Goal: Information Seeking & Learning: Learn about a topic

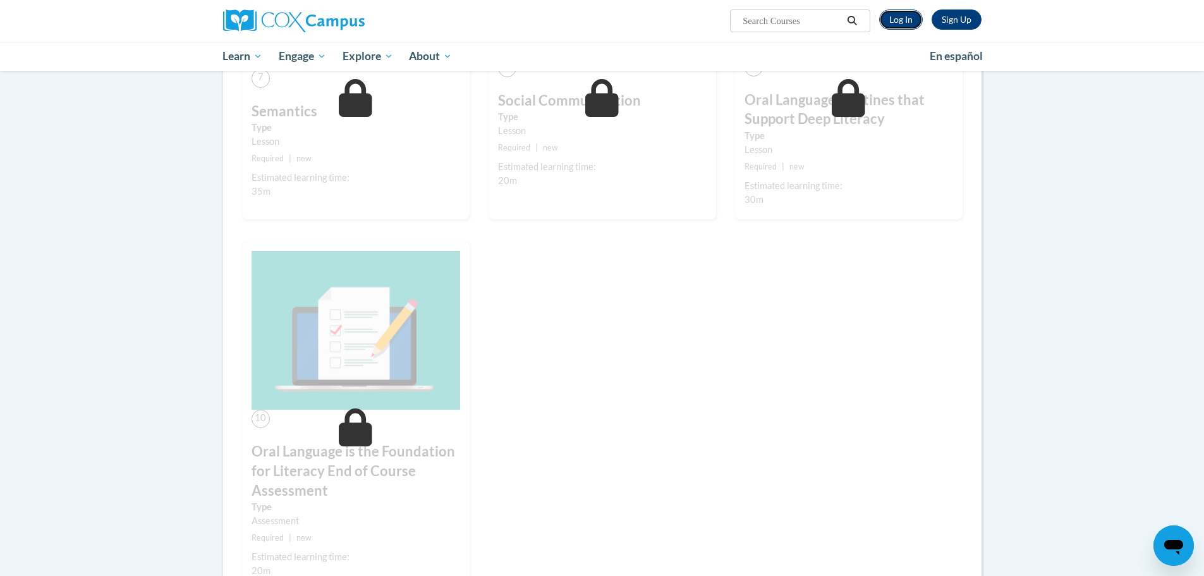
click at [902, 20] on link "Log In" at bounding box center [901, 19] width 44 height 20
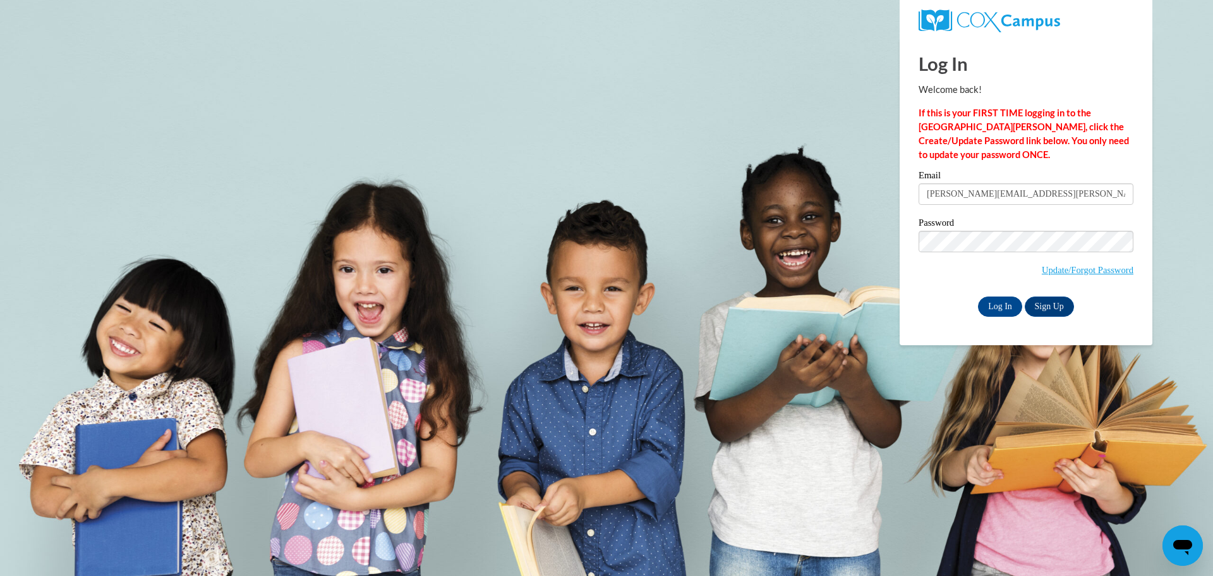
type input "[PERSON_NAME][EMAIL_ADDRESS][PERSON_NAME][DOMAIN_NAME]"
click at [978, 296] on input "Log In" at bounding box center [1000, 306] width 44 height 20
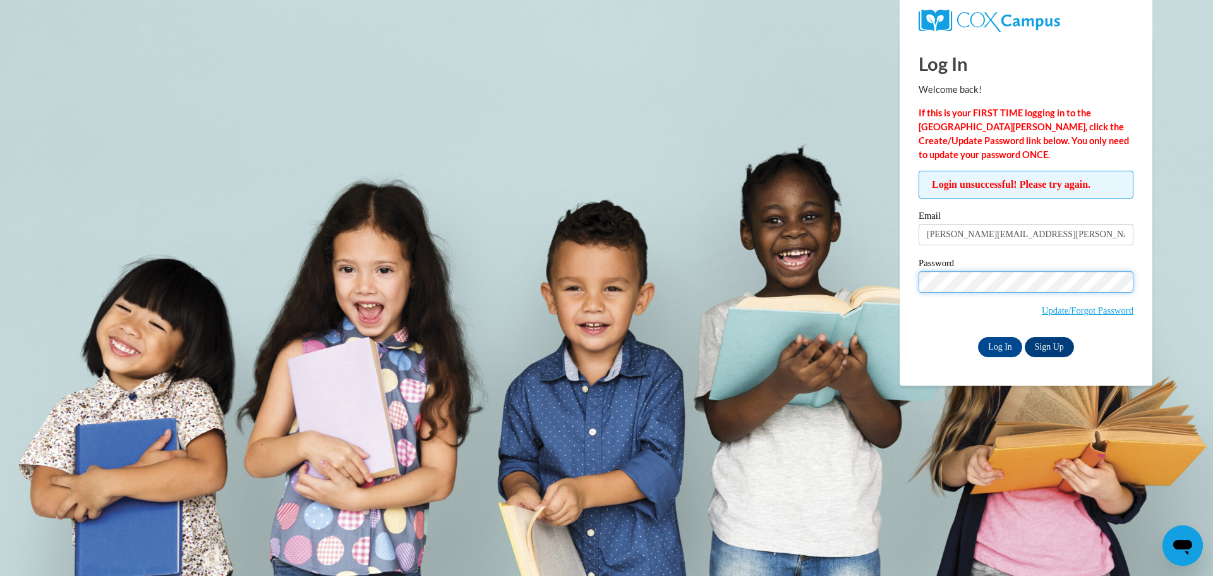
click at [978, 337] on input "Log In" at bounding box center [1000, 347] width 44 height 20
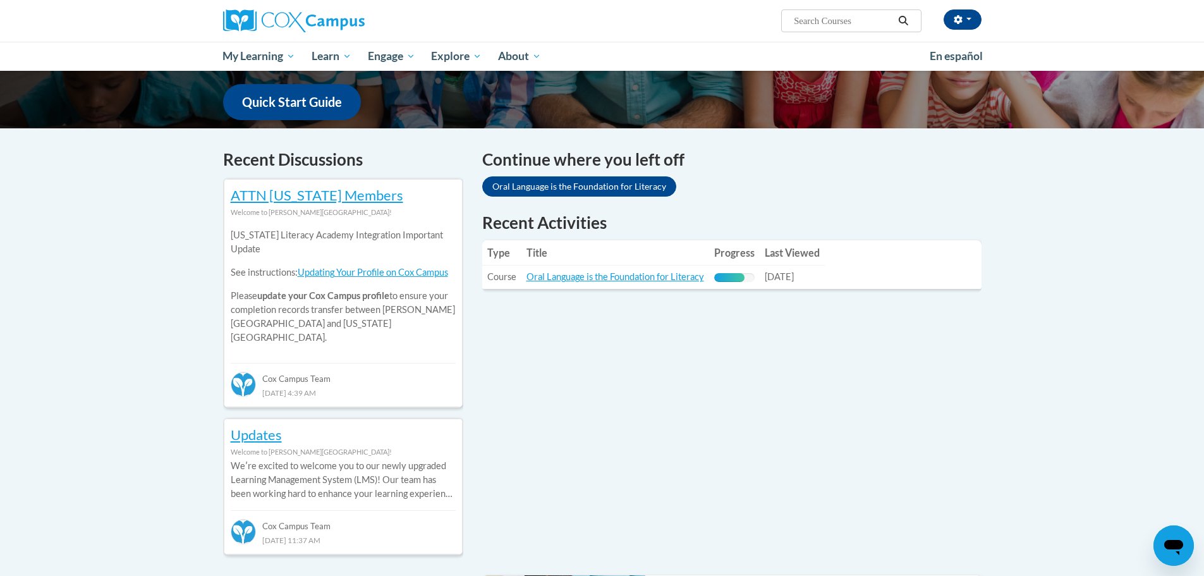
scroll to position [379, 0]
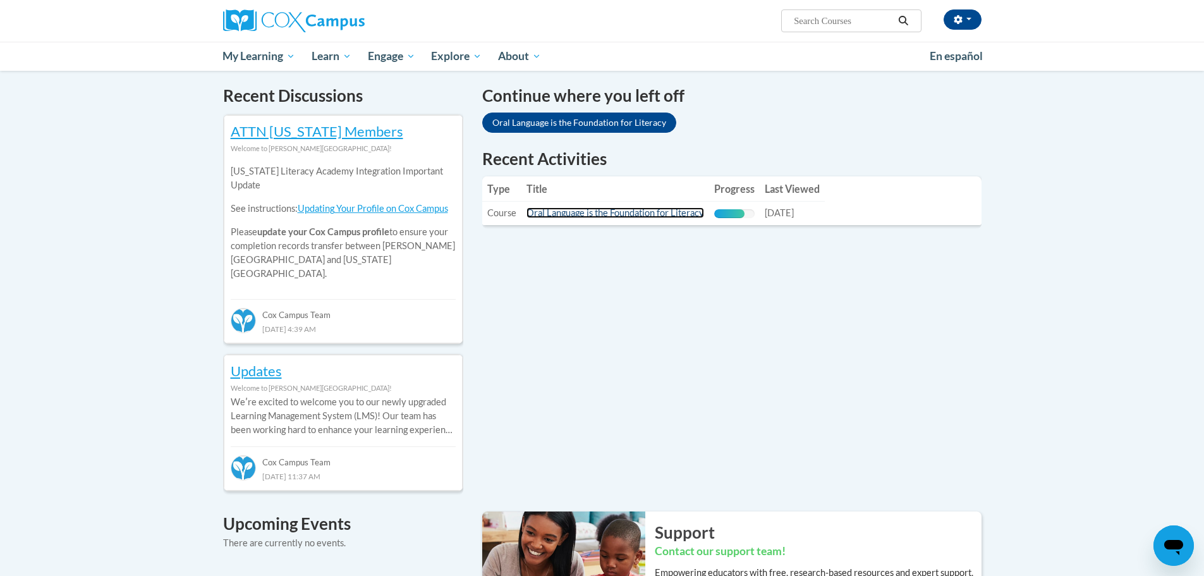
click at [692, 209] on link "Oral Language is the Foundation for Literacy" at bounding box center [615, 212] width 178 height 11
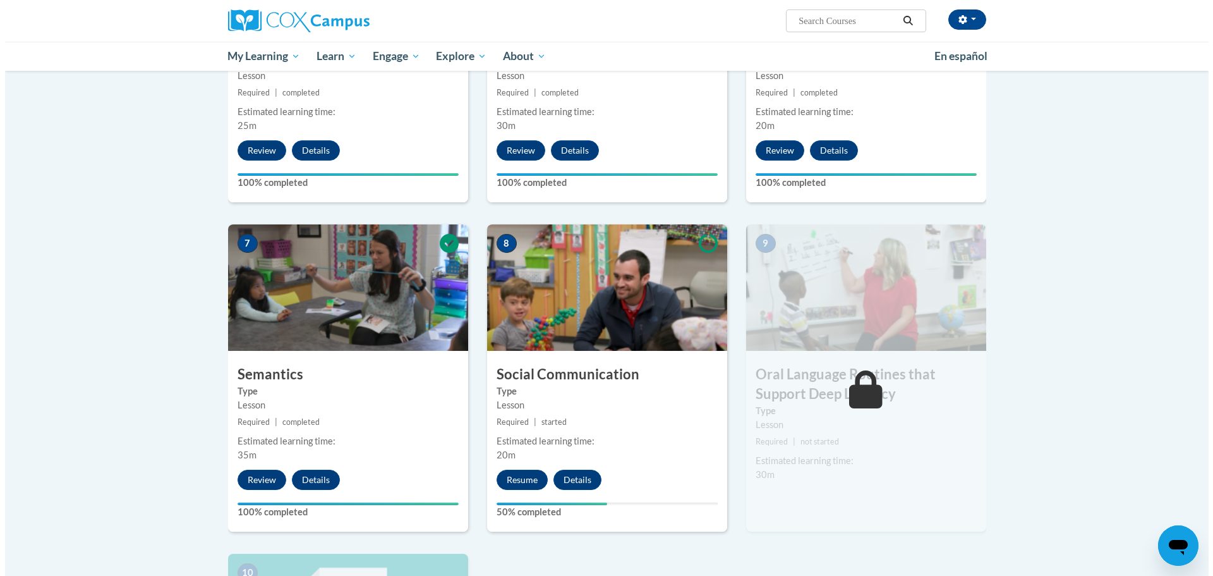
scroll to position [948, 0]
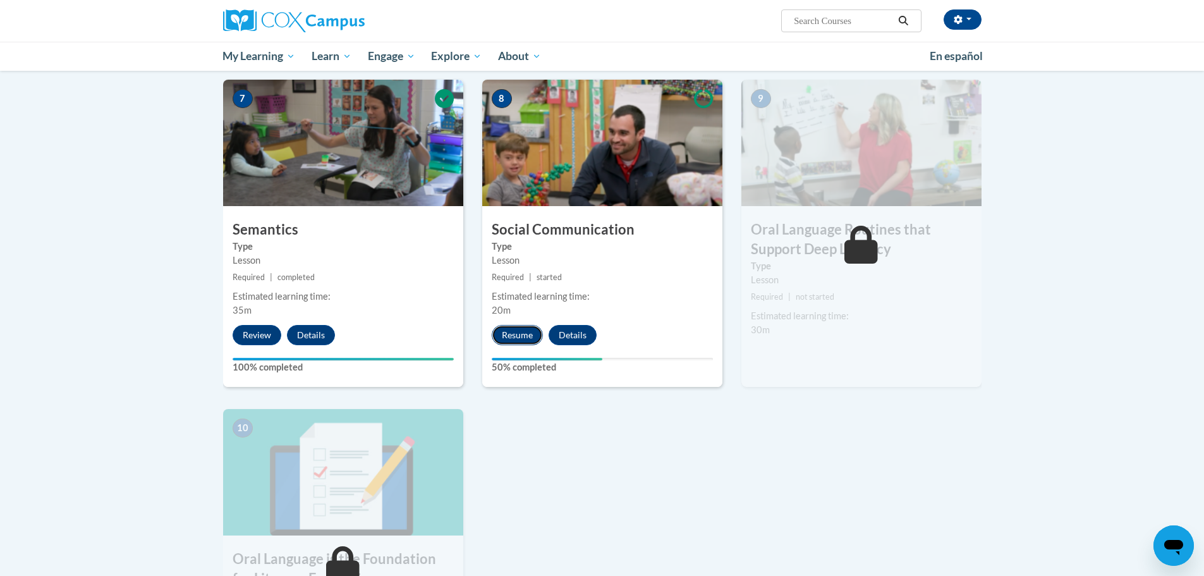
click at [504, 335] on button "Resume" at bounding box center [517, 335] width 51 height 20
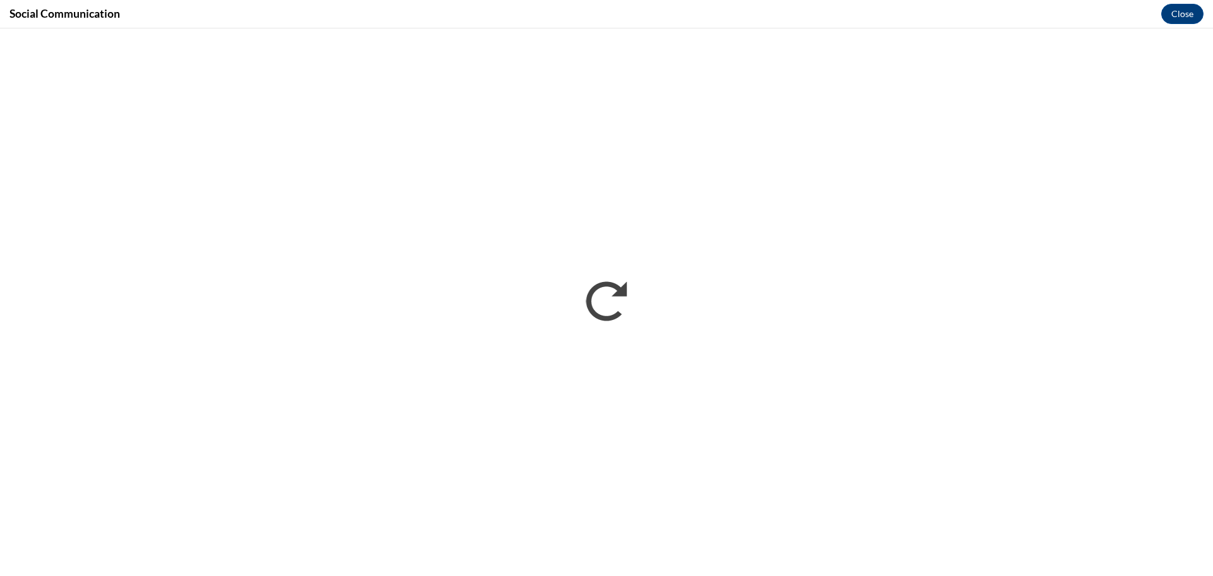
scroll to position [0, 0]
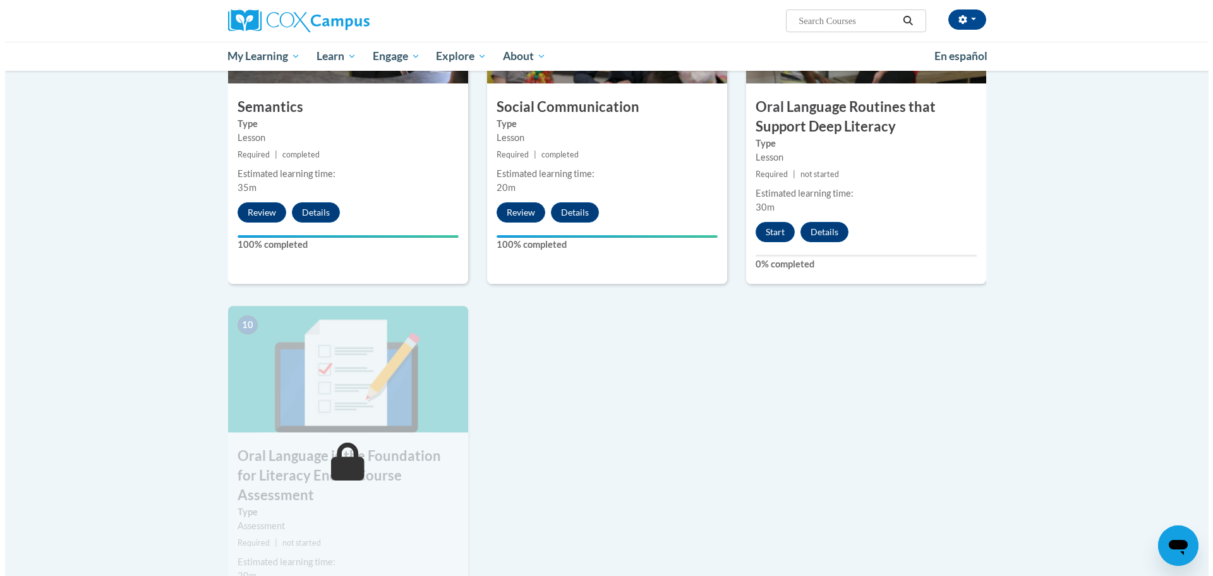
scroll to position [1137, 0]
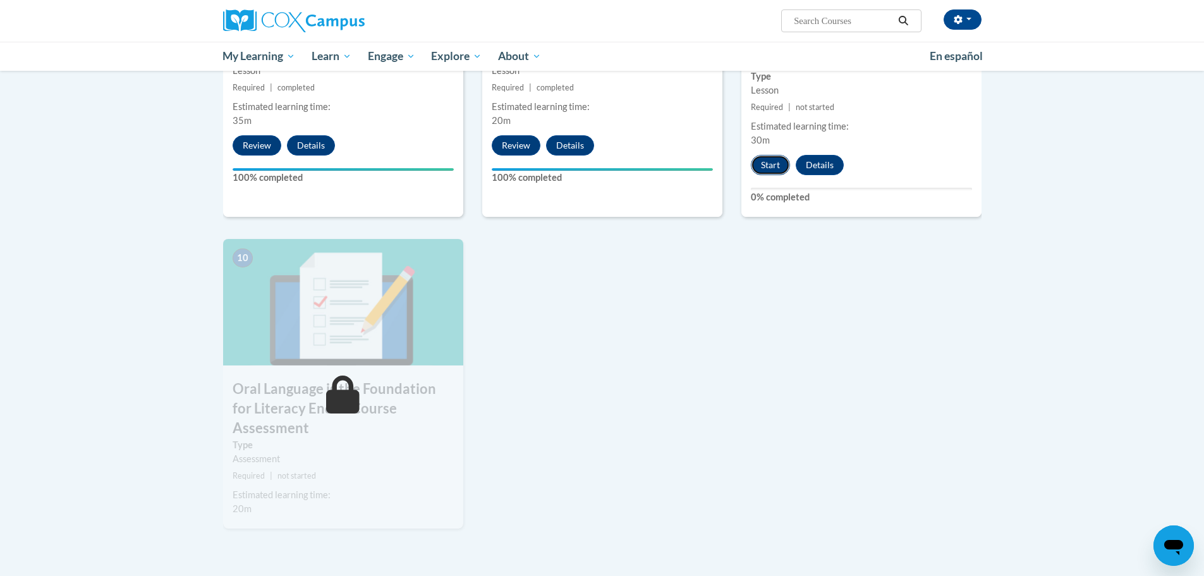
click at [774, 166] on button "Start" at bounding box center [770, 165] width 39 height 20
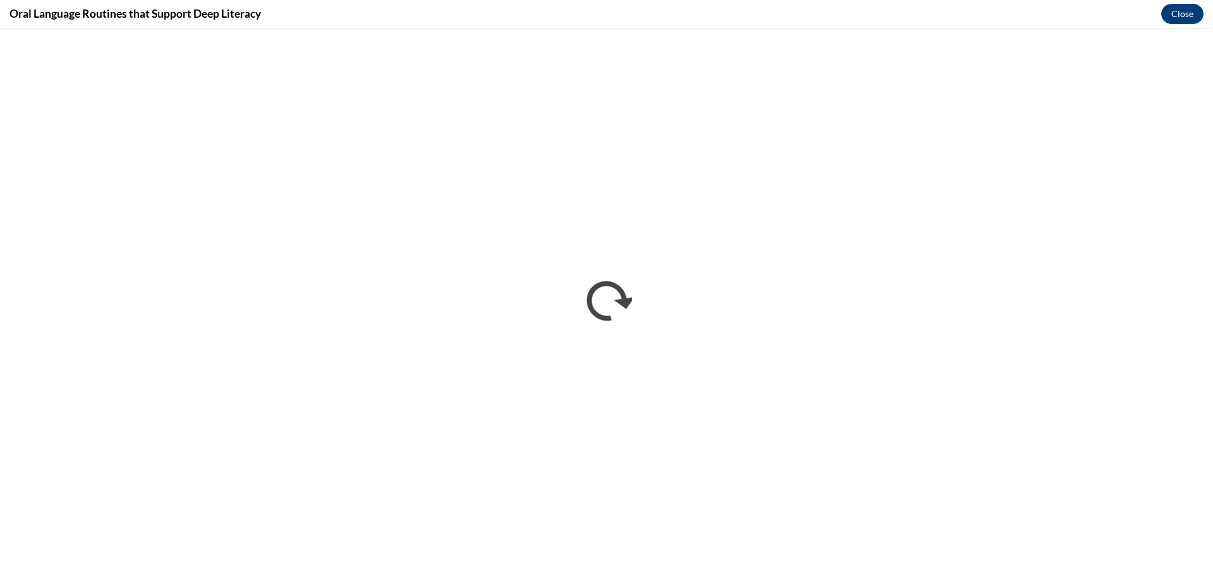
scroll to position [0, 0]
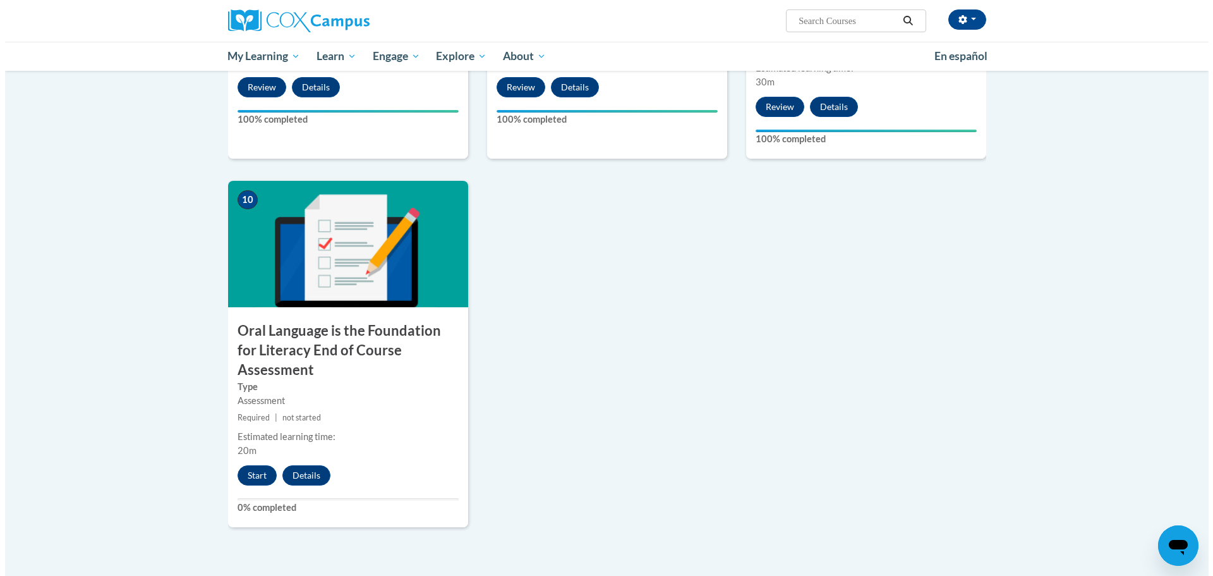
scroll to position [1264, 0]
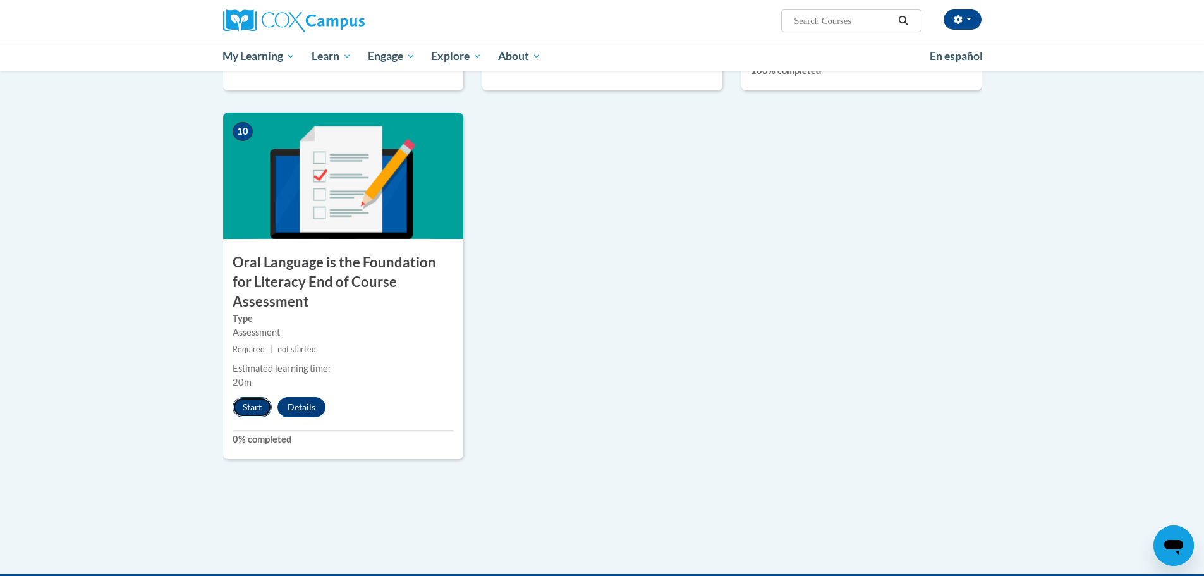
click at [247, 397] on button "Start" at bounding box center [252, 407] width 39 height 20
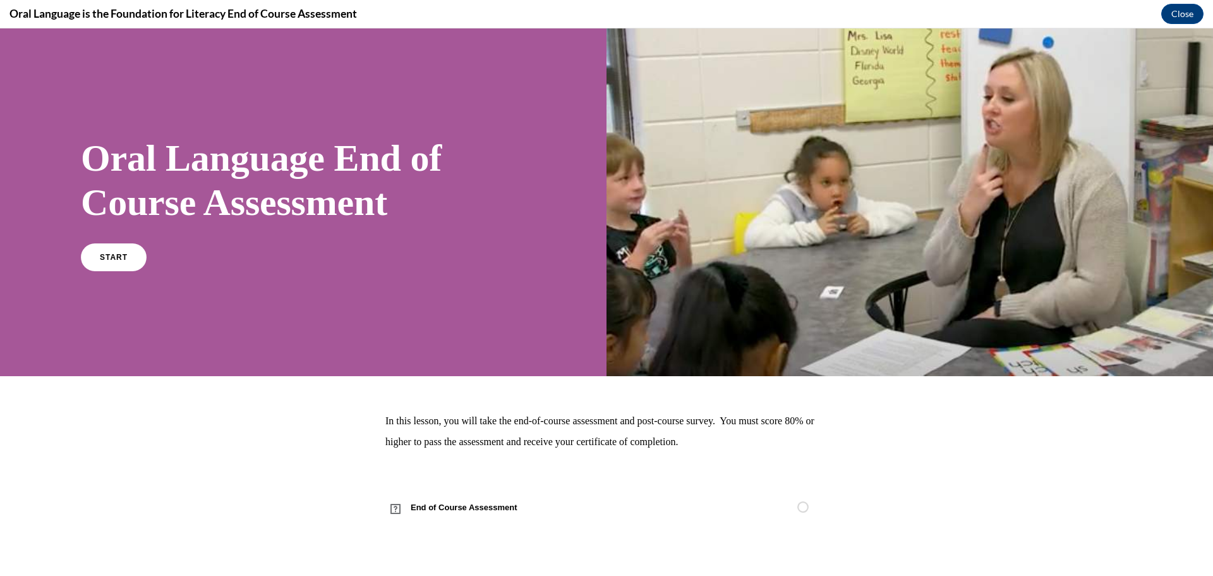
scroll to position [0, 0]
click at [112, 260] on span "START" at bounding box center [113, 256] width 29 height 9
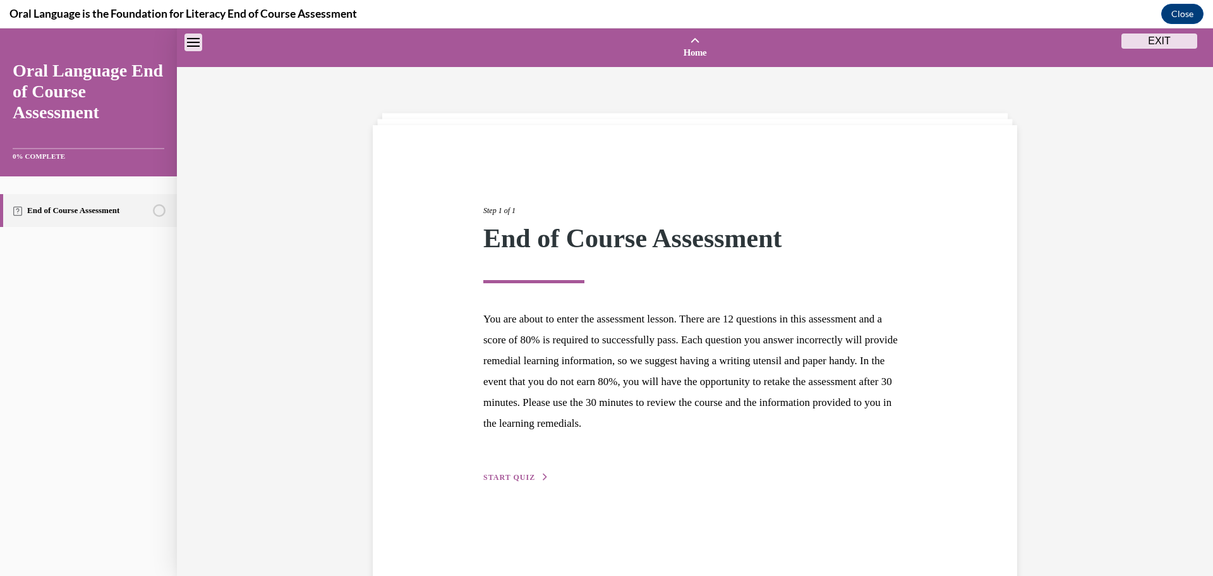
scroll to position [40, 0]
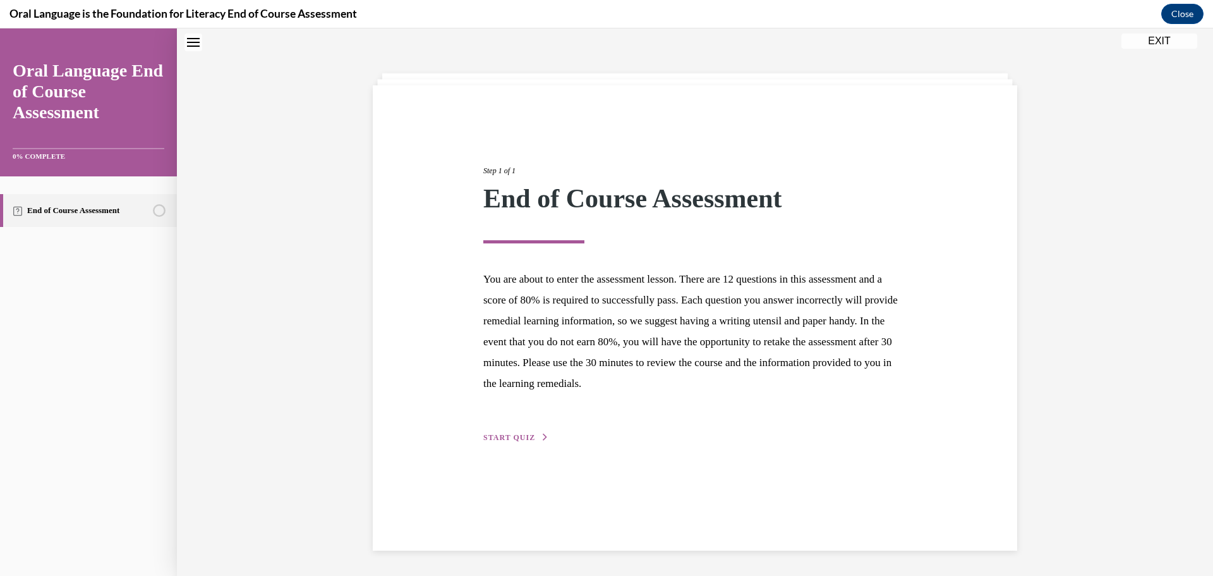
click at [509, 439] on span "START QUIZ" at bounding box center [509, 437] width 52 height 9
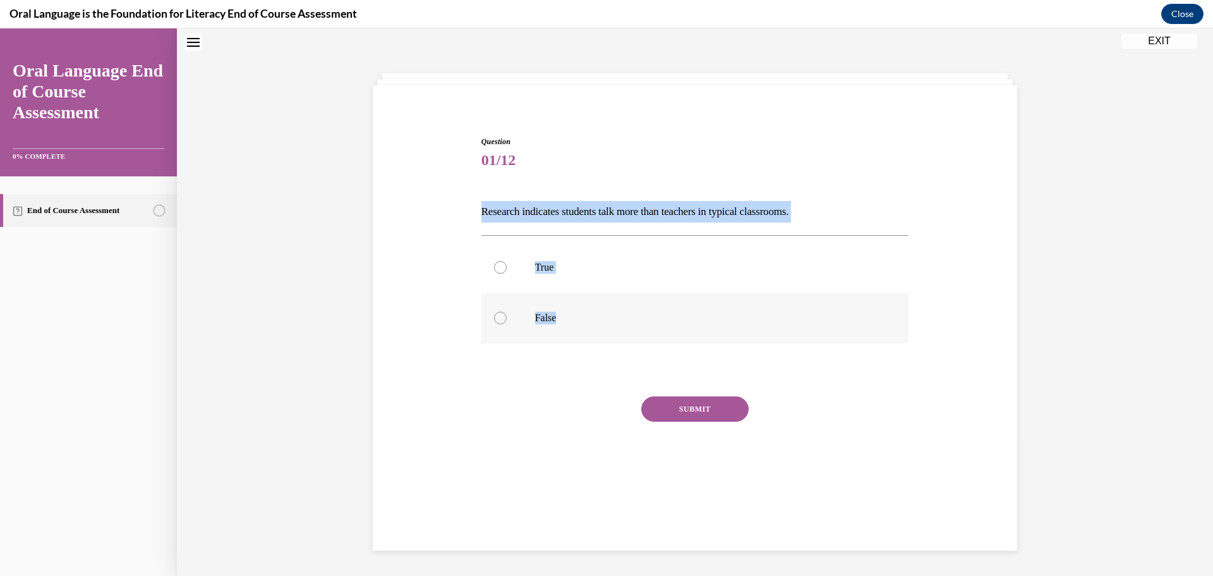
drag, startPoint x: 469, startPoint y: 208, endPoint x: 699, endPoint y: 309, distance: 251.8
click at [701, 309] on div "Question 01/12 Research indicates students talk more than teachers in typical c…" at bounding box center [695, 299] width 651 height 402
copy div "Research indicates students talk more than teachers in typical classrooms.   Tr…"
click at [501, 316] on div at bounding box center [500, 317] width 13 height 13
click at [501, 316] on input "False" at bounding box center [500, 317] width 13 height 13
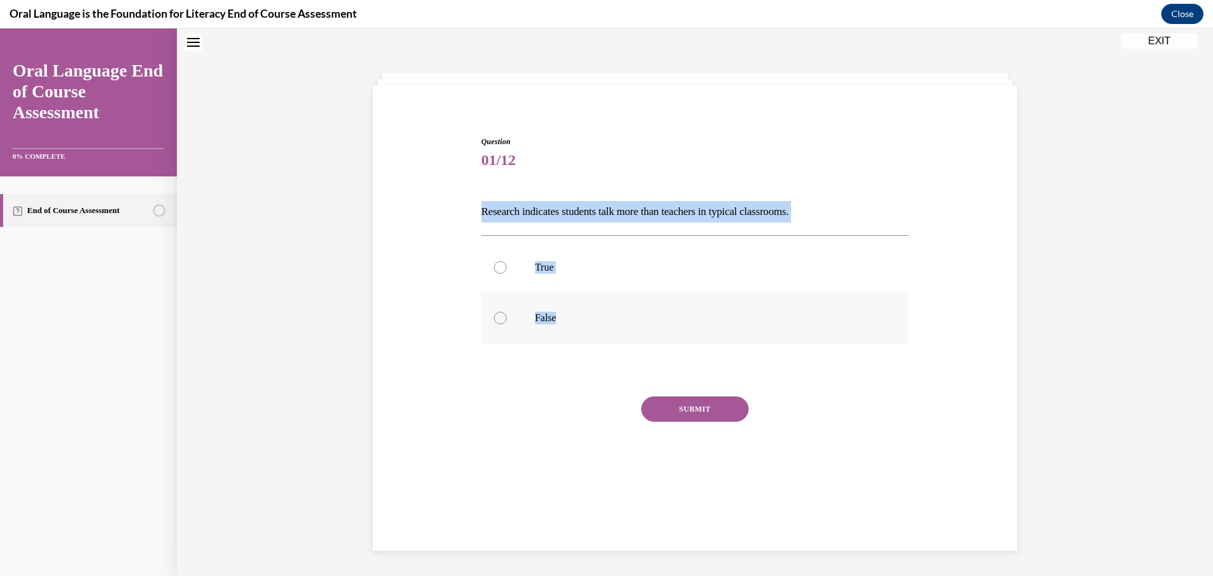
radio input "true"
click at [670, 406] on button "SUBMIT" at bounding box center [694, 408] width 107 height 25
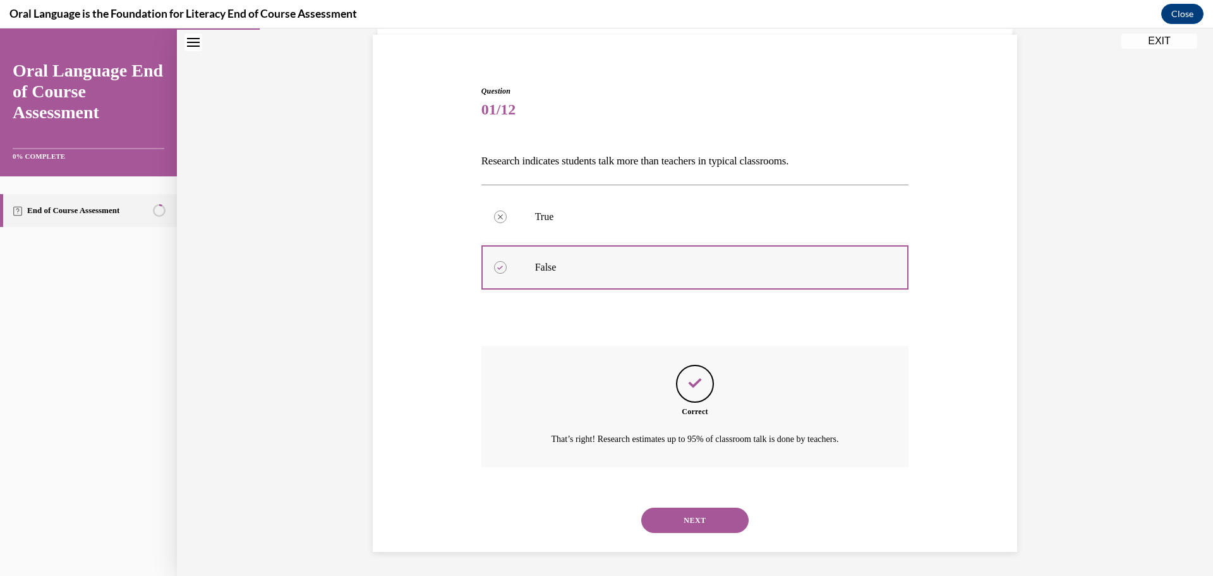
scroll to position [92, 0]
click at [675, 522] on button "NEXT" at bounding box center [694, 518] width 107 height 25
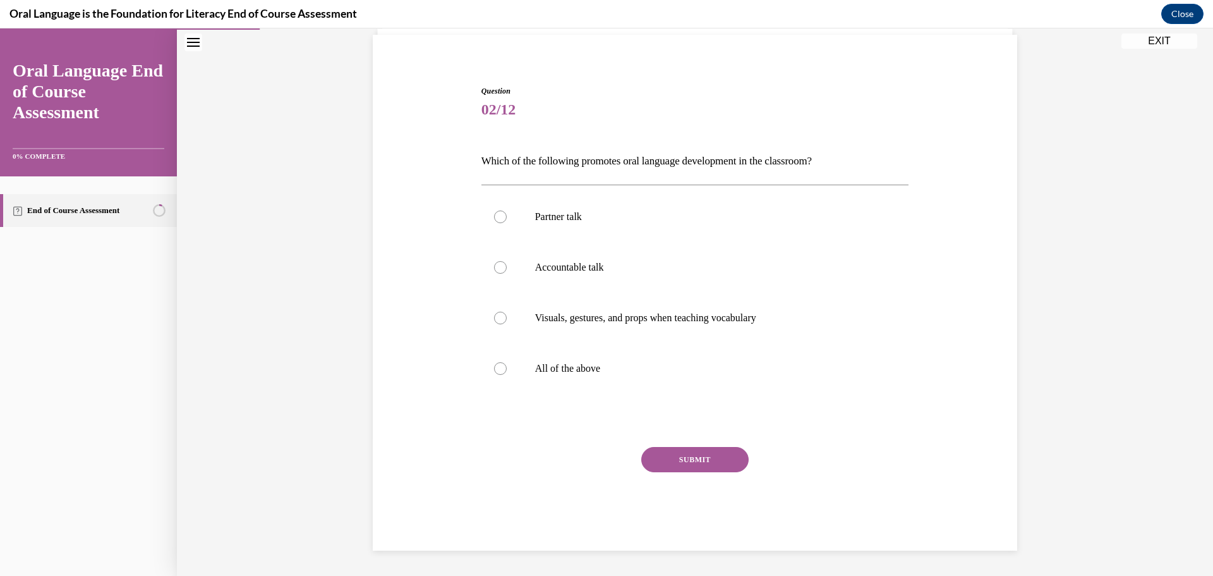
scroll to position [65, 0]
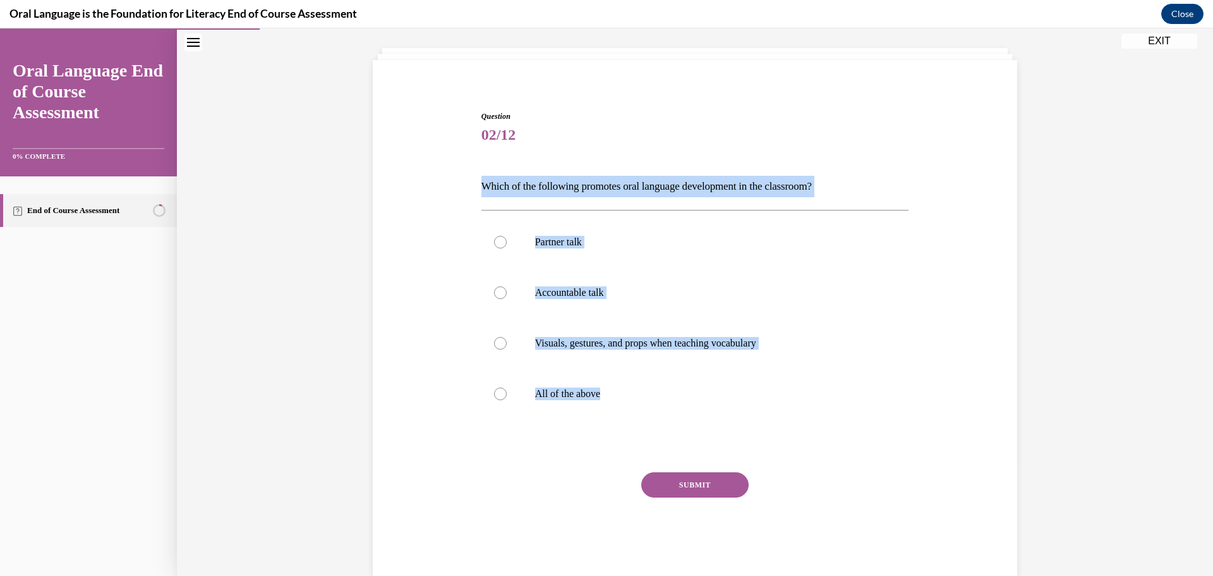
drag, startPoint x: 474, startPoint y: 186, endPoint x: 679, endPoint y: 429, distance: 317.5
click at [679, 429] on div "Question 02/12 Which of the following promotes oral language development in the…" at bounding box center [695, 334] width 434 height 484
copy div "Which of the following promotes oral language development in the classroom?  Pa…"
click at [495, 387] on div at bounding box center [500, 393] width 13 height 13
click at [495, 387] on input "All of the above" at bounding box center [500, 393] width 13 height 13
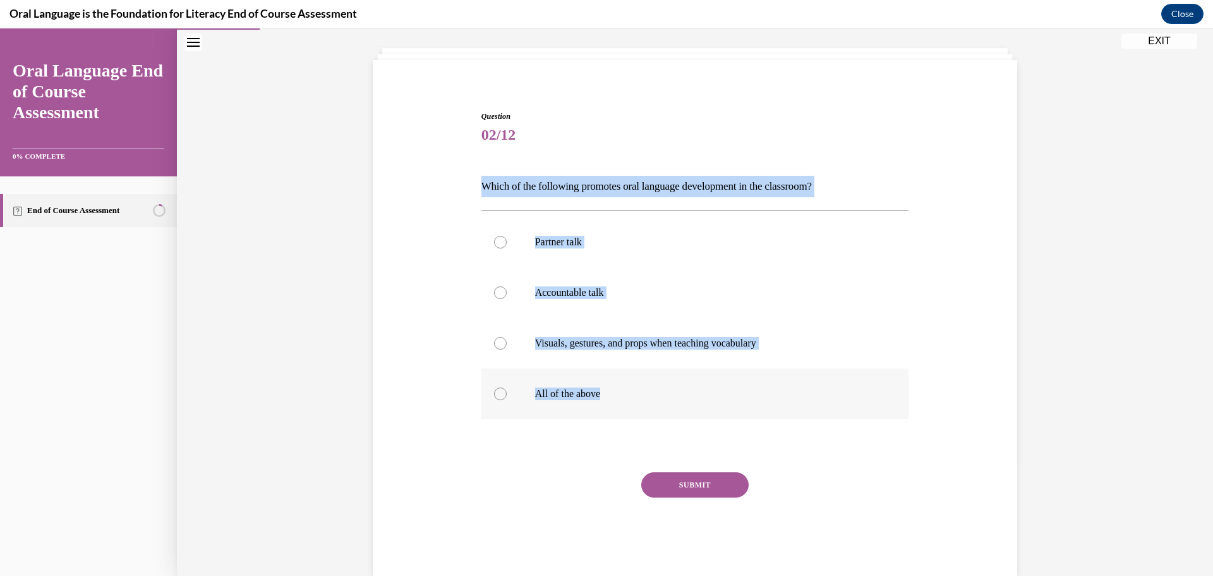
radio input "true"
click at [670, 483] on button "SUBMIT" at bounding box center [694, 484] width 107 height 25
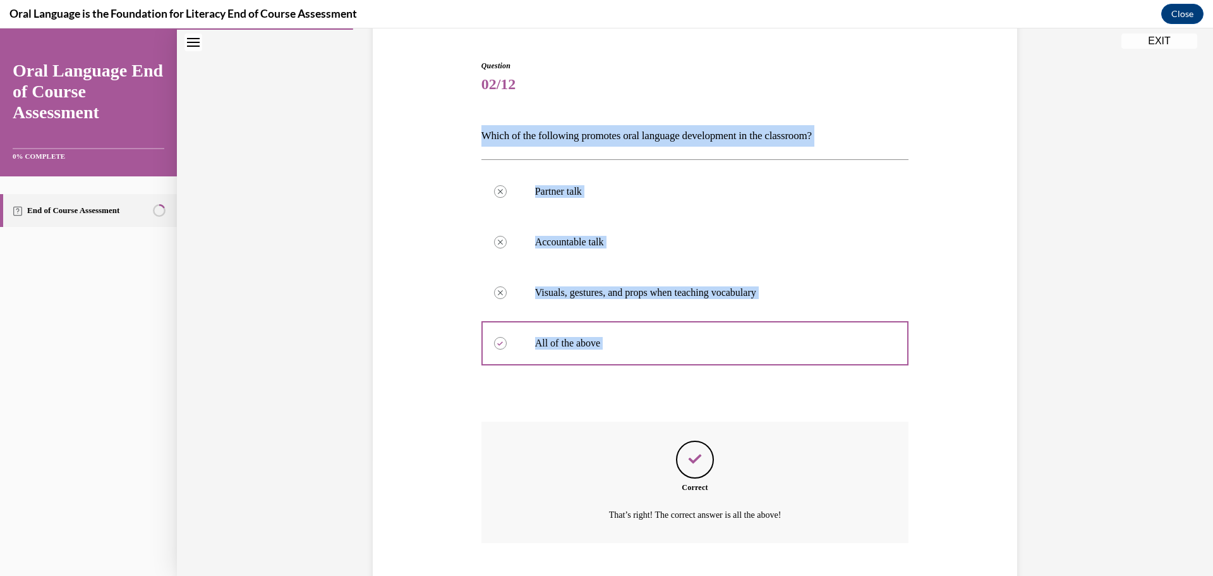
scroll to position [193, 0]
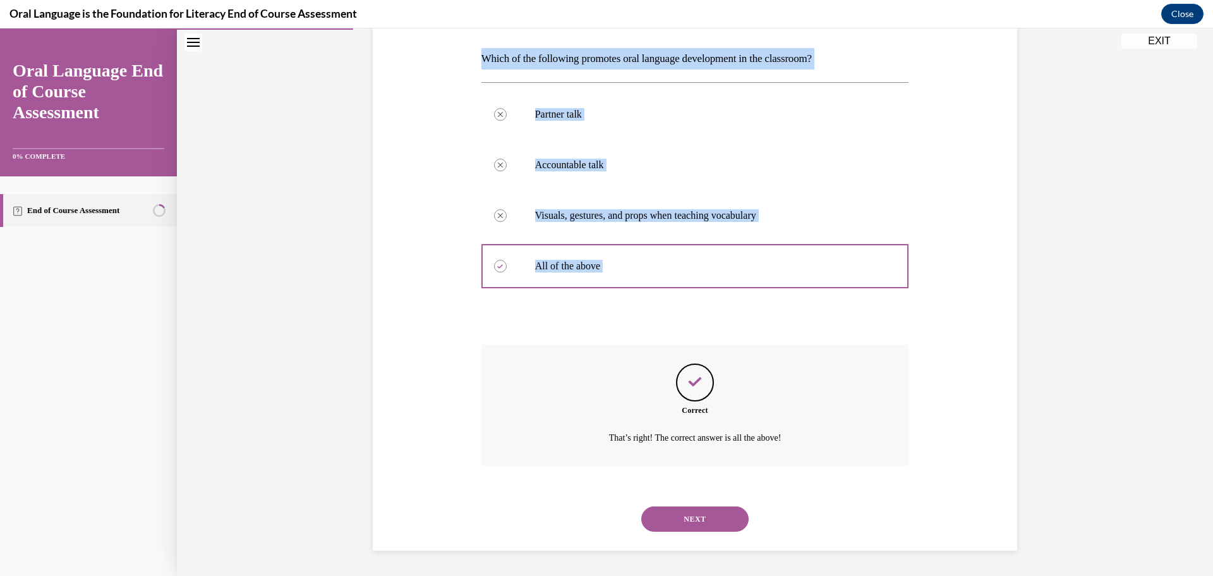
click at [696, 516] on button "NEXT" at bounding box center [694, 518] width 107 height 25
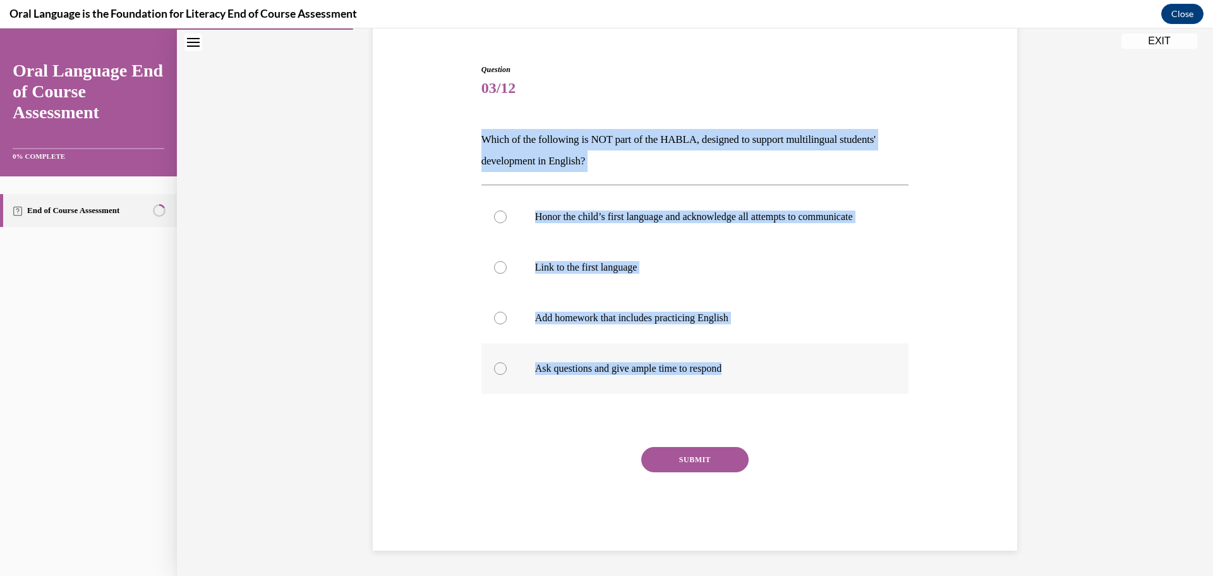
drag, startPoint x: 478, startPoint y: 125, endPoint x: 750, endPoint y: 368, distance: 364.2
click at [750, 368] on div "Question 03/12 Which of the following is NOT part of the HABLA, designed to sup…" at bounding box center [695, 307] width 428 height 486
copy div "Which of the following is NOT part of the HABLA, designed to support multilingu…"
click at [494, 315] on div at bounding box center [500, 317] width 13 height 13
click at [494, 315] on input "Add homework that includes practicing English" at bounding box center [500, 317] width 13 height 13
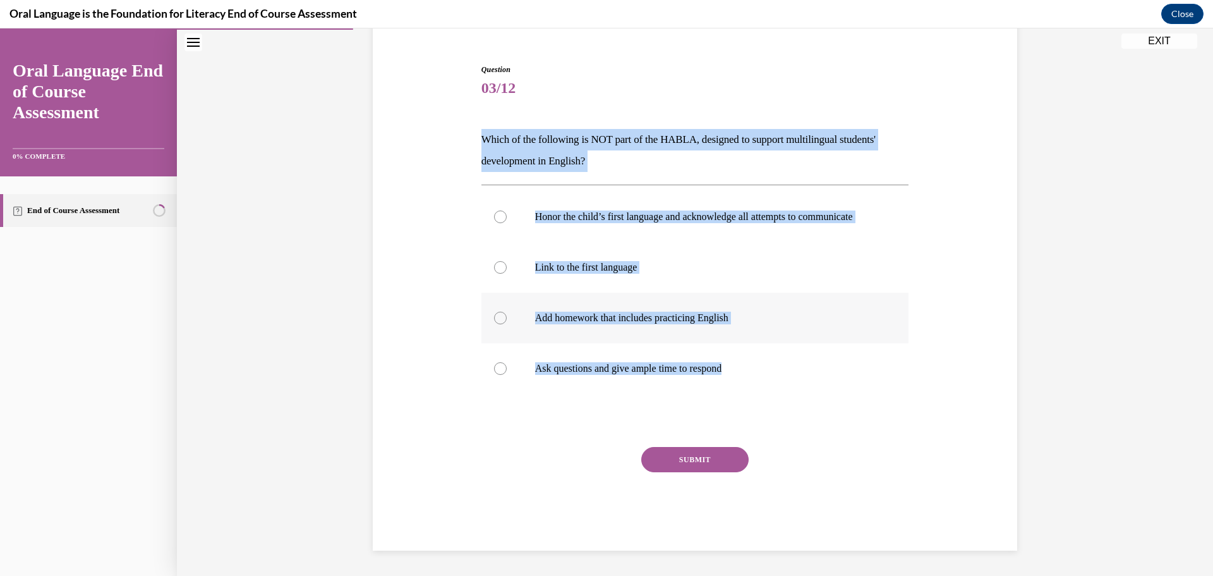
radio input "true"
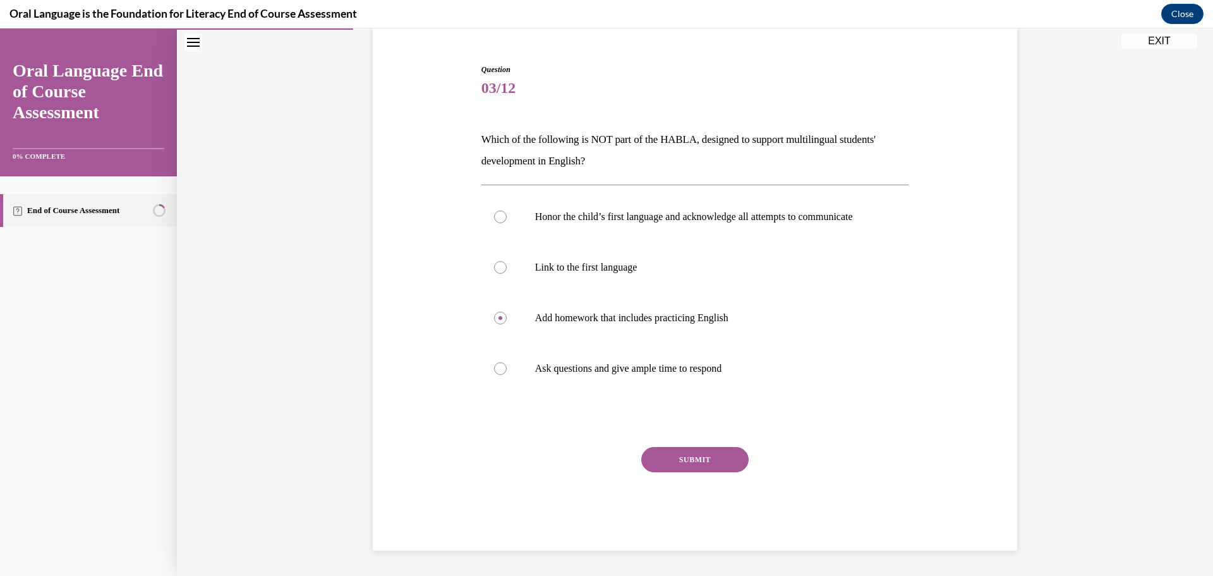
click at [686, 462] on button "SUBMIT" at bounding box center [694, 459] width 107 height 25
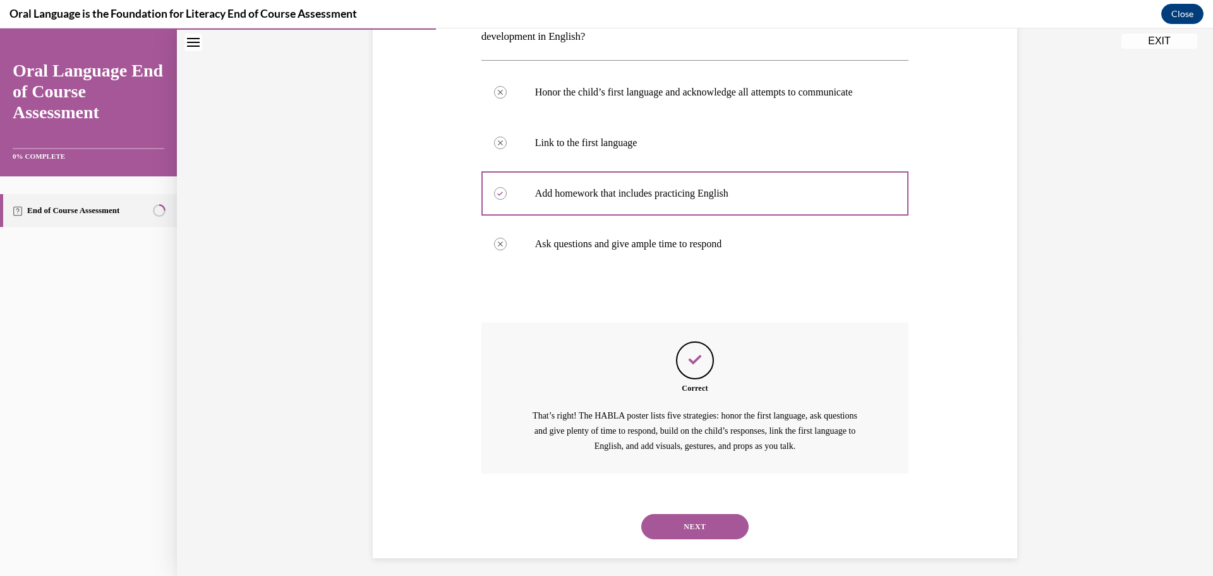
scroll to position [257, 0]
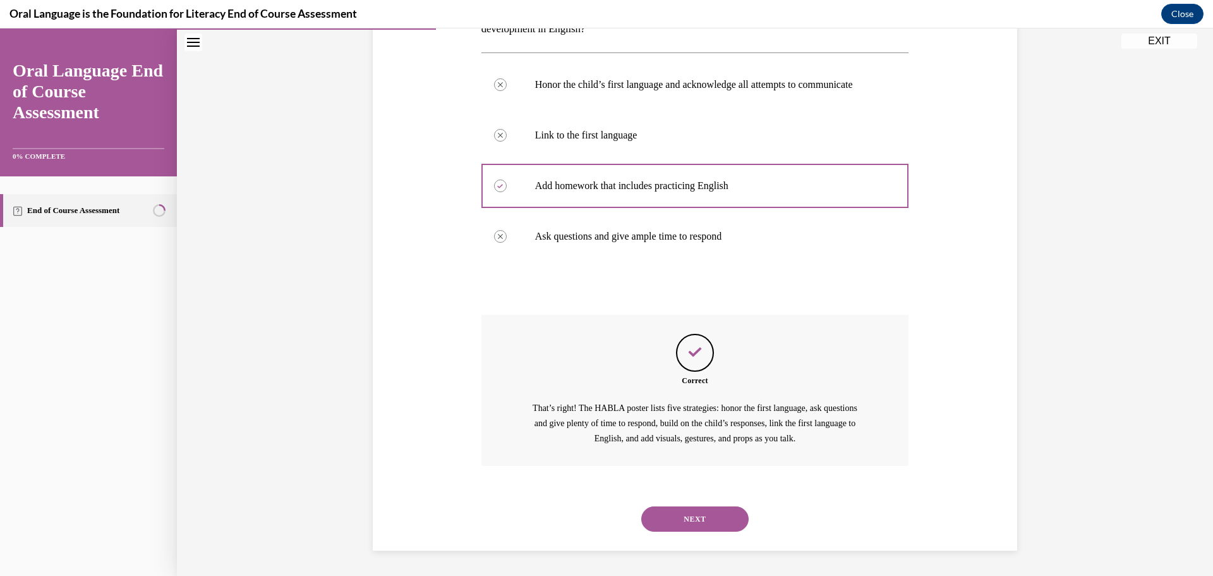
click at [707, 526] on button "NEXT" at bounding box center [694, 518] width 107 height 25
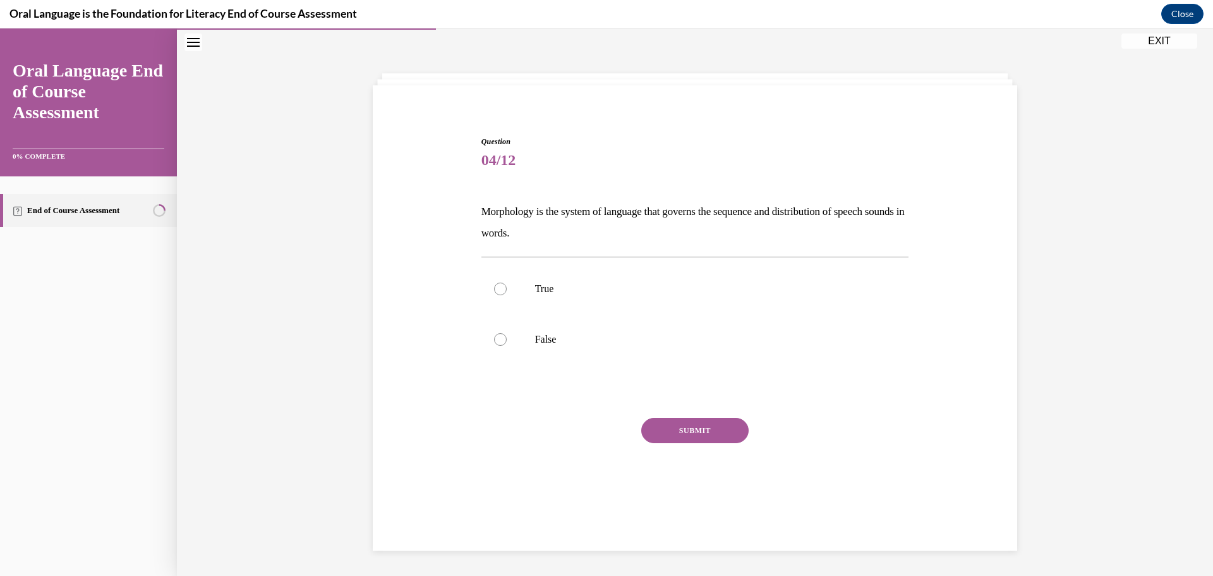
scroll to position [40, 0]
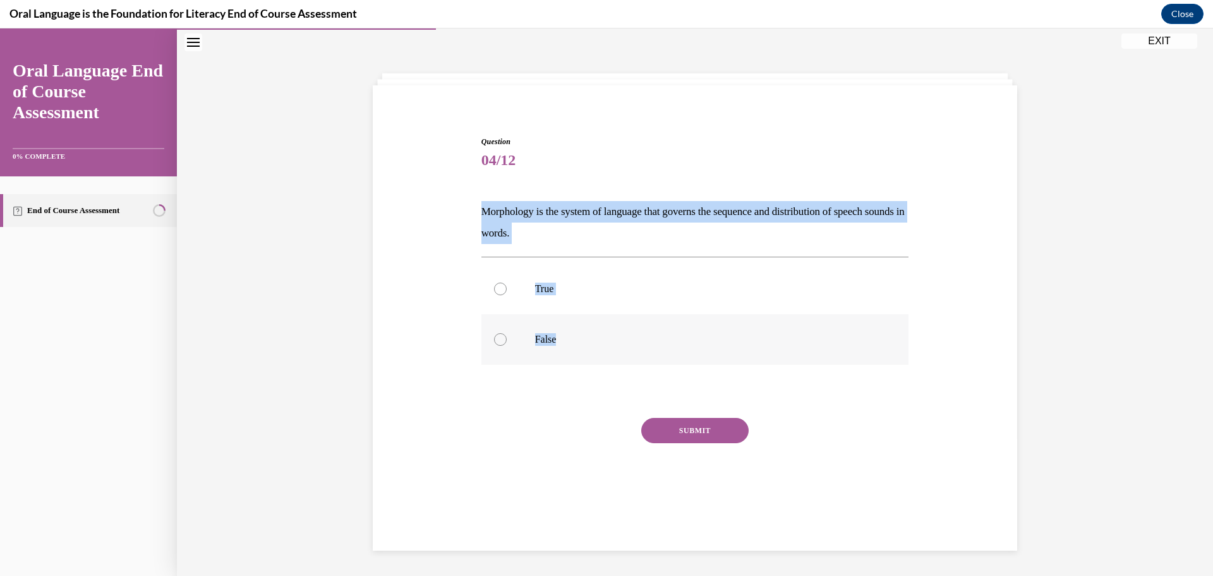
drag, startPoint x: 468, startPoint y: 209, endPoint x: 568, endPoint y: 334, distance: 159.9
click at [568, 334] on div "Question 04/12 Morphology is the system of language that governs the sequence a…" at bounding box center [695, 309] width 651 height 423
copy div "Morphology is the system of language that governs the sequence and distribution…"
click at [497, 338] on div at bounding box center [500, 339] width 13 height 13
click at [497, 338] on input "False" at bounding box center [500, 339] width 13 height 13
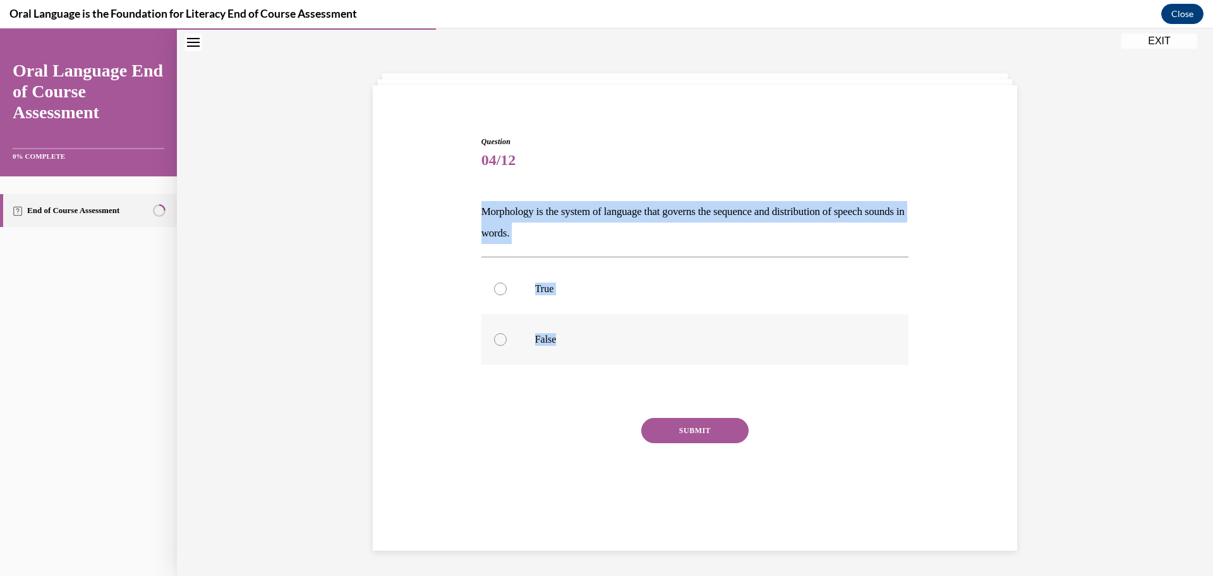
radio input "true"
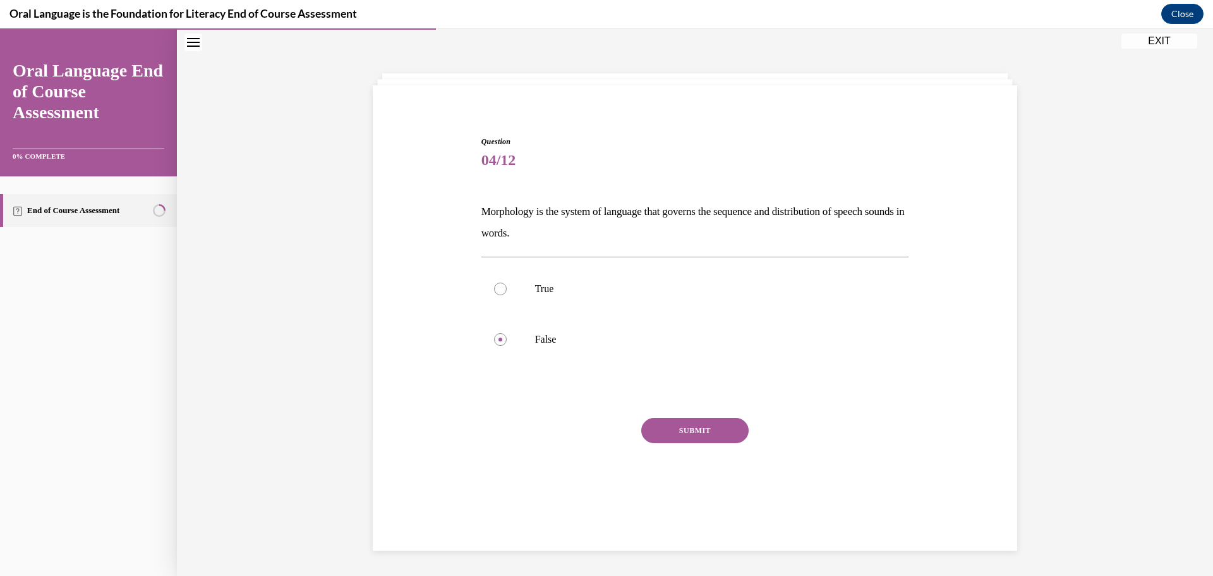
click at [695, 427] on button "SUBMIT" at bounding box center [694, 430] width 107 height 25
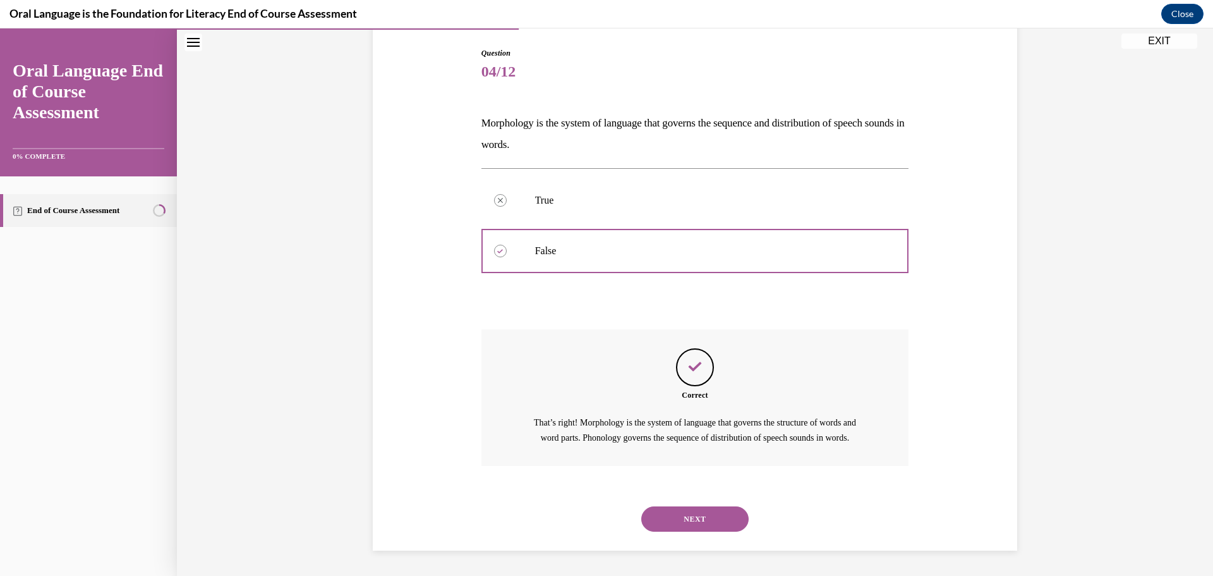
scroll to position [143, 0]
click at [686, 516] on button "NEXT" at bounding box center [694, 518] width 107 height 25
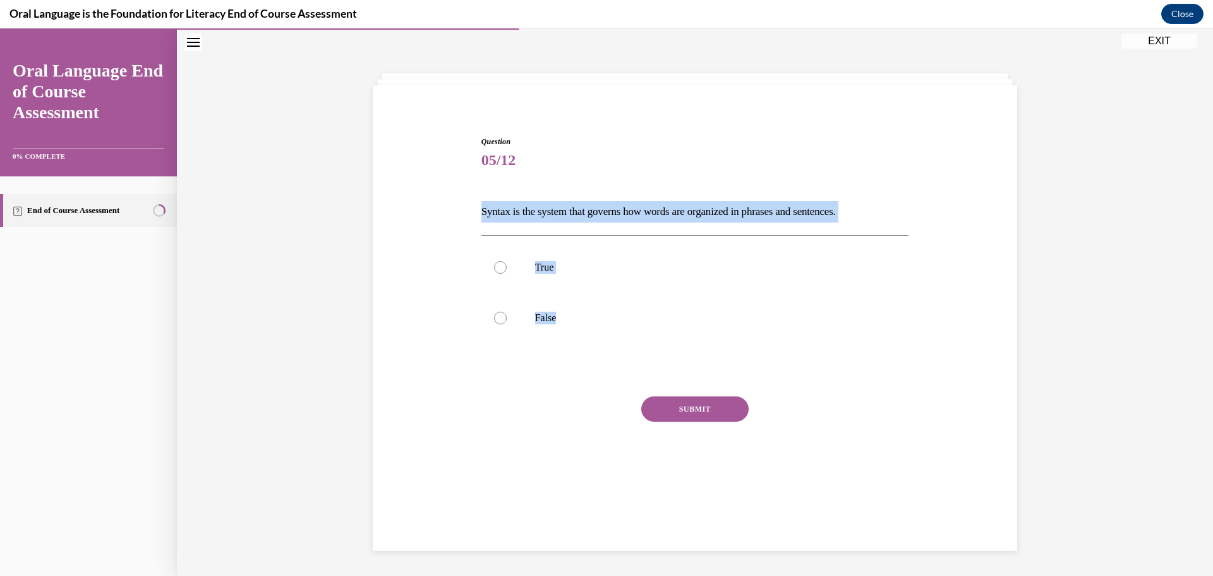
drag, startPoint x: 472, startPoint y: 205, endPoint x: 566, endPoint y: 356, distance: 177.9
click at [566, 356] on div "Question 05/12 Syntax is the system that governs how words are organized in phr…" at bounding box center [695, 299] width 651 height 402
copy div "Syntax is the system that governs how words are organized in phrases and senten…"
click at [495, 267] on div at bounding box center [500, 267] width 13 height 13
click at [495, 267] on input "True" at bounding box center [500, 267] width 13 height 13
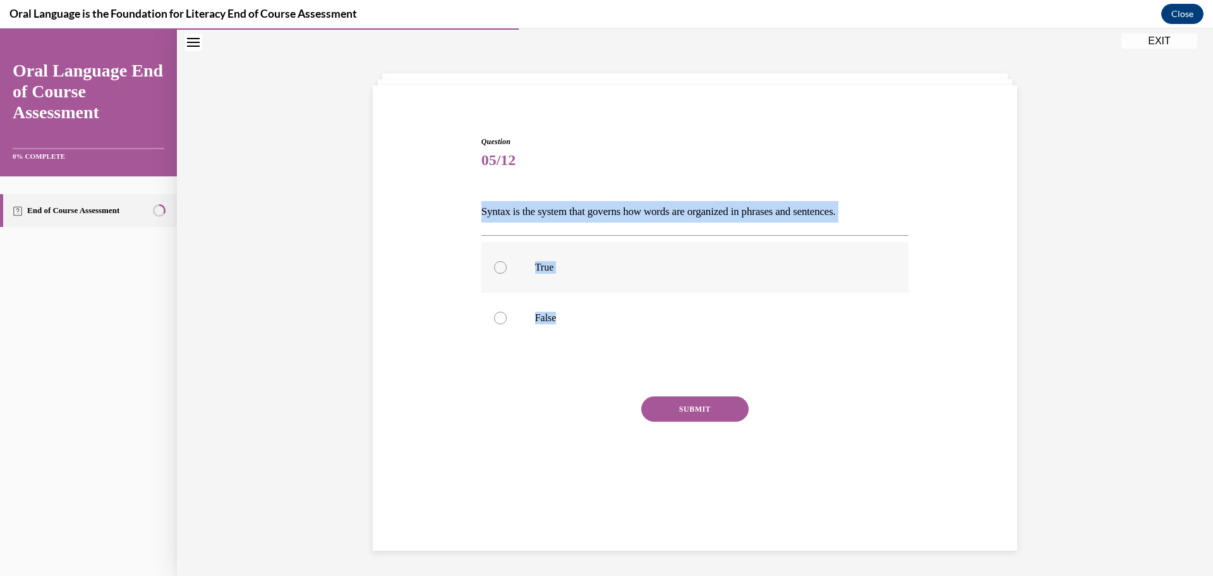
radio input "true"
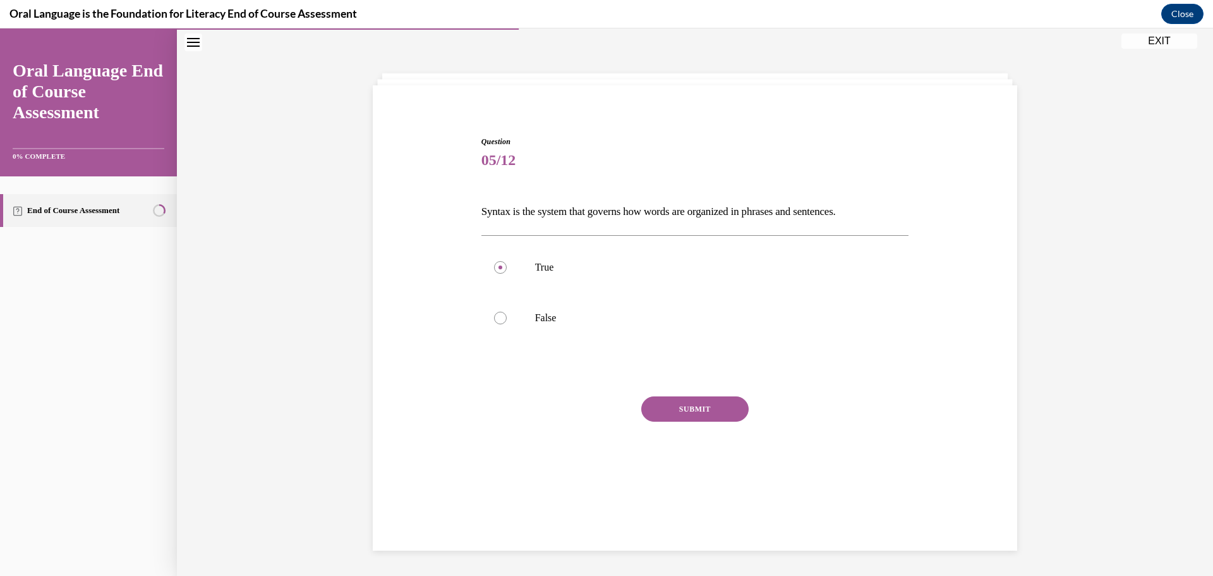
click at [697, 409] on button "SUBMIT" at bounding box center [694, 408] width 107 height 25
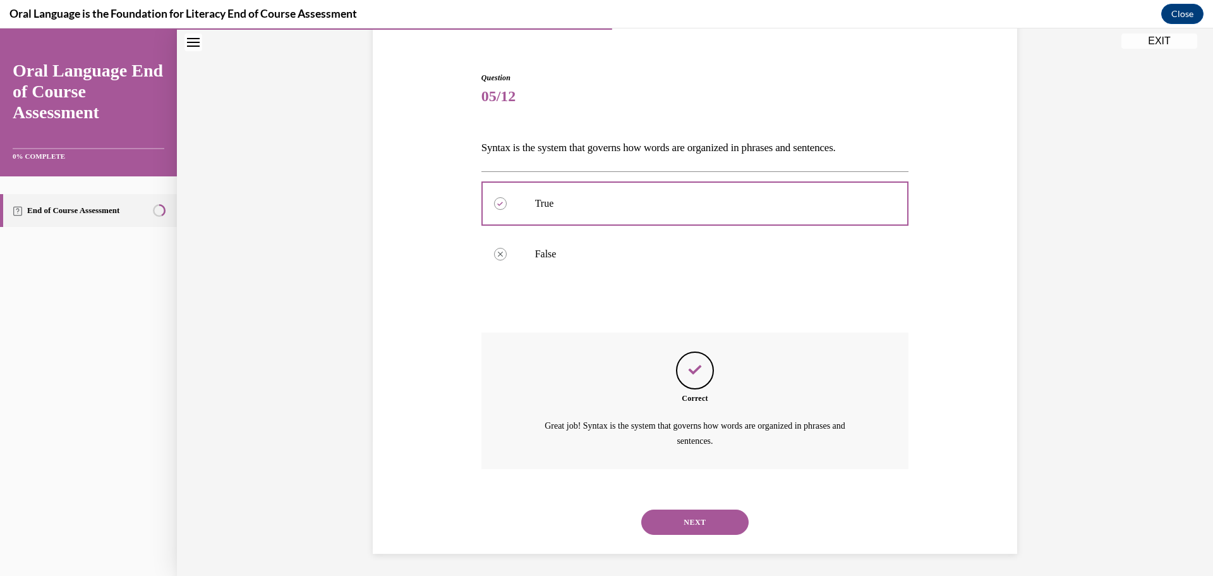
scroll to position [107, 0]
click at [699, 516] on button "NEXT" at bounding box center [694, 518] width 107 height 25
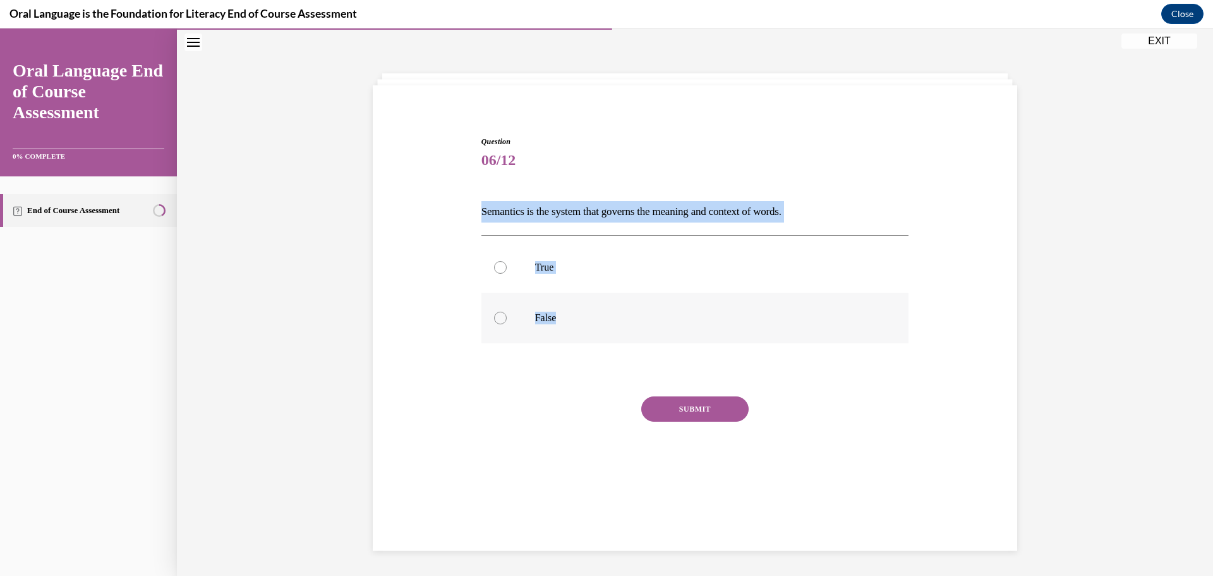
drag, startPoint x: 473, startPoint y: 210, endPoint x: 562, endPoint y: 330, distance: 149.5
click at [562, 330] on div "Question 06/12 Semantics is the system that governs the meaning and context of …" at bounding box center [695, 299] width 651 height 402
copy div "Semantics is the system that governs the meaning and context of words.  True Fa…"
click at [497, 269] on div at bounding box center [500, 267] width 13 height 13
click at [497, 269] on input "True" at bounding box center [500, 267] width 13 height 13
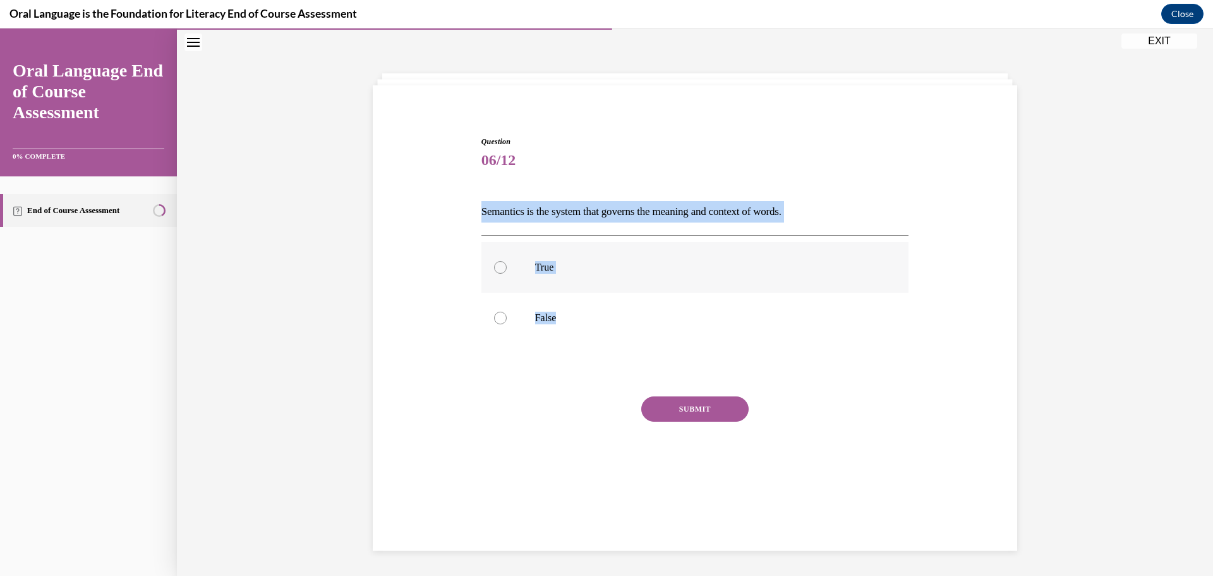
radio input "true"
click at [694, 407] on button "SUBMIT" at bounding box center [694, 408] width 107 height 25
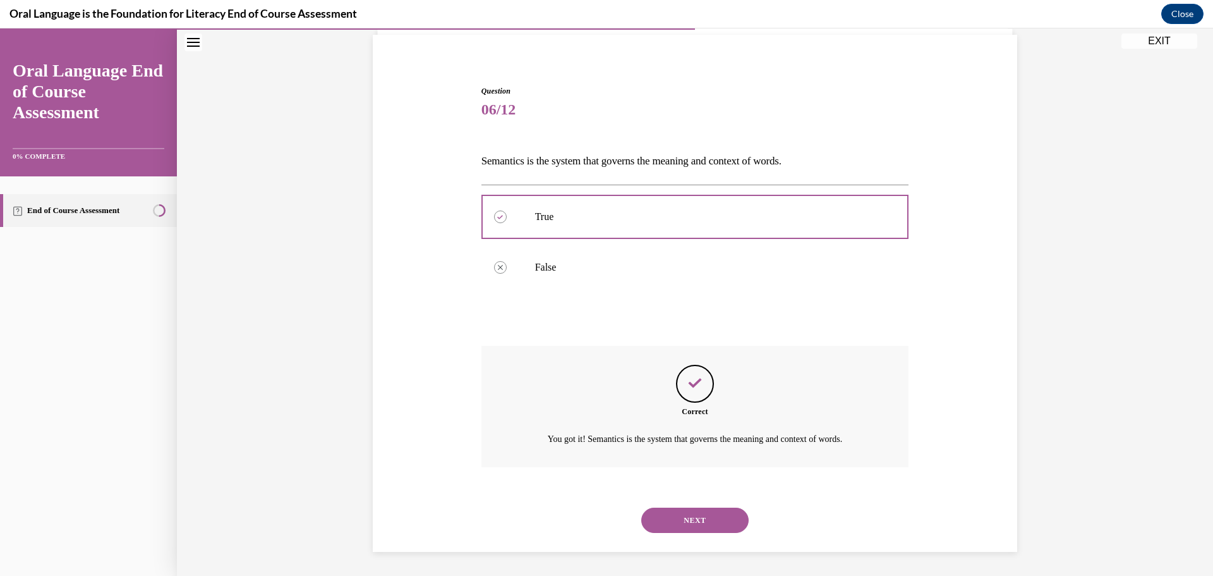
scroll to position [92, 0]
click at [692, 514] on button "NEXT" at bounding box center [694, 518] width 107 height 25
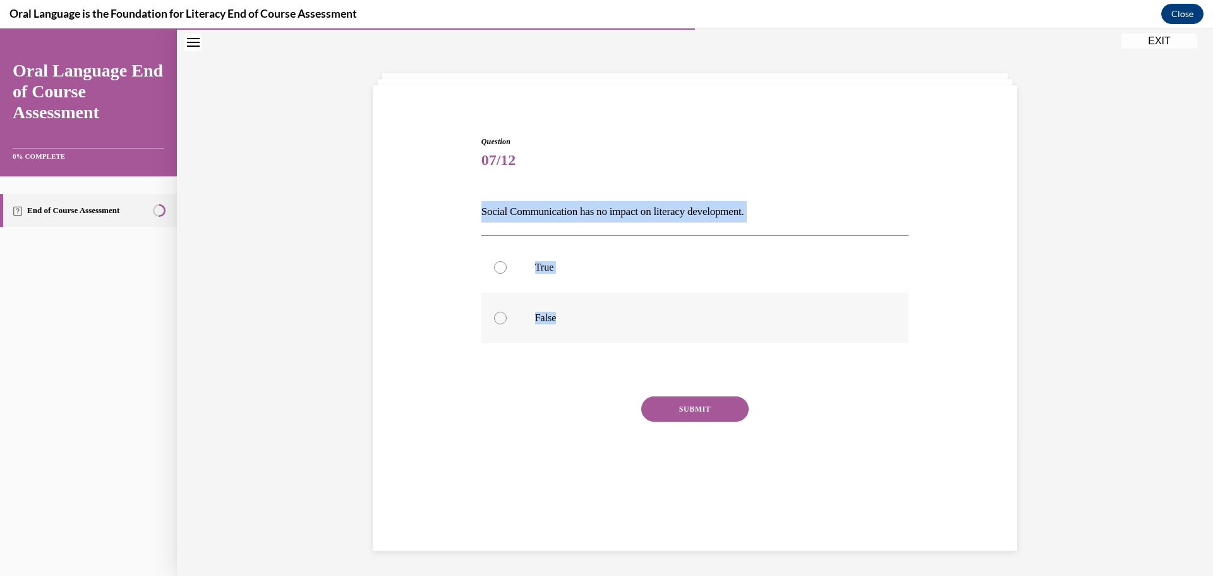
drag, startPoint x: 468, startPoint y: 212, endPoint x: 593, endPoint y: 316, distance: 162.9
click at [597, 316] on div "Question 07/12 Social Communication has no impact on literacy development. True…" at bounding box center [695, 299] width 651 height 402
copy div "Social Communication has no impact on literacy development. True False"
click at [500, 323] on label "False" at bounding box center [695, 318] width 428 height 51
click at [500, 323] on input "False" at bounding box center [500, 317] width 13 height 13
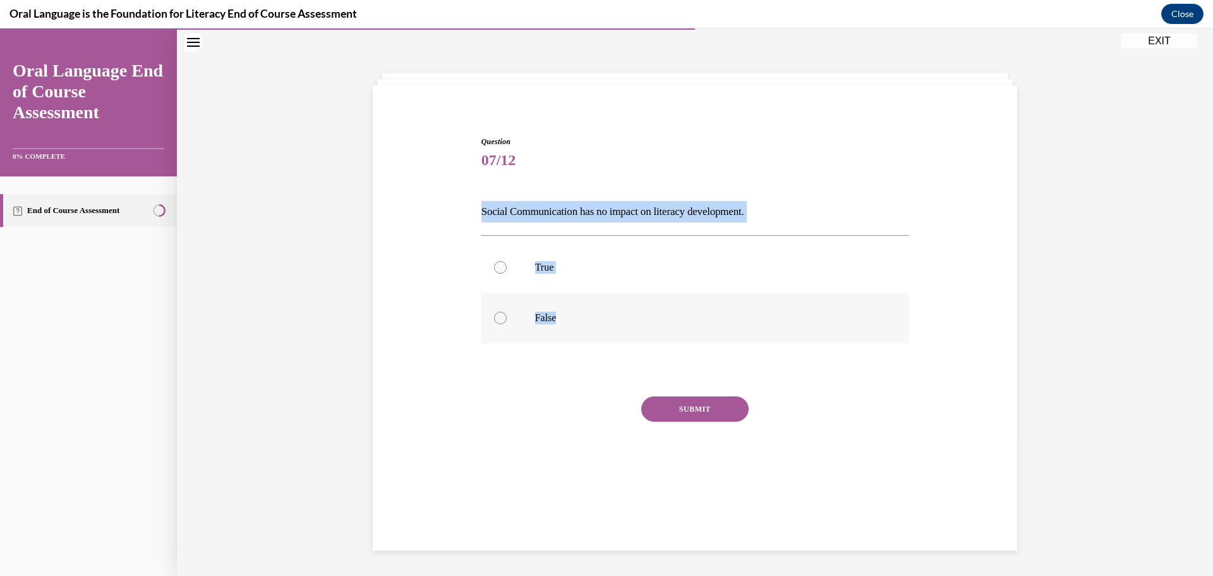
radio input "true"
click at [718, 414] on button "SUBMIT" at bounding box center [694, 408] width 107 height 25
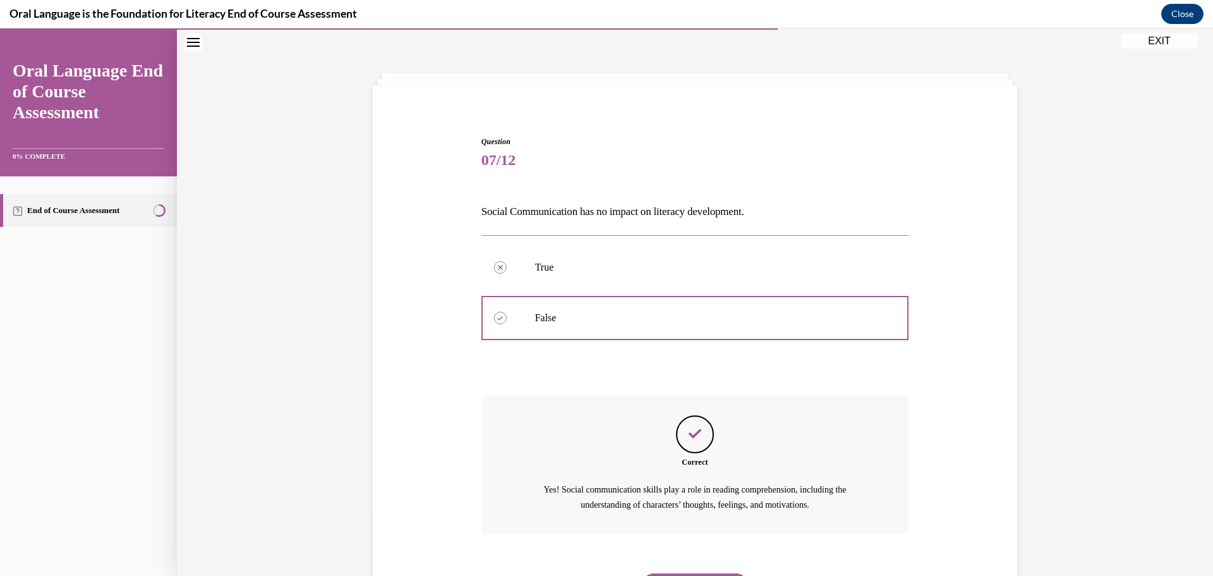
scroll to position [107, 0]
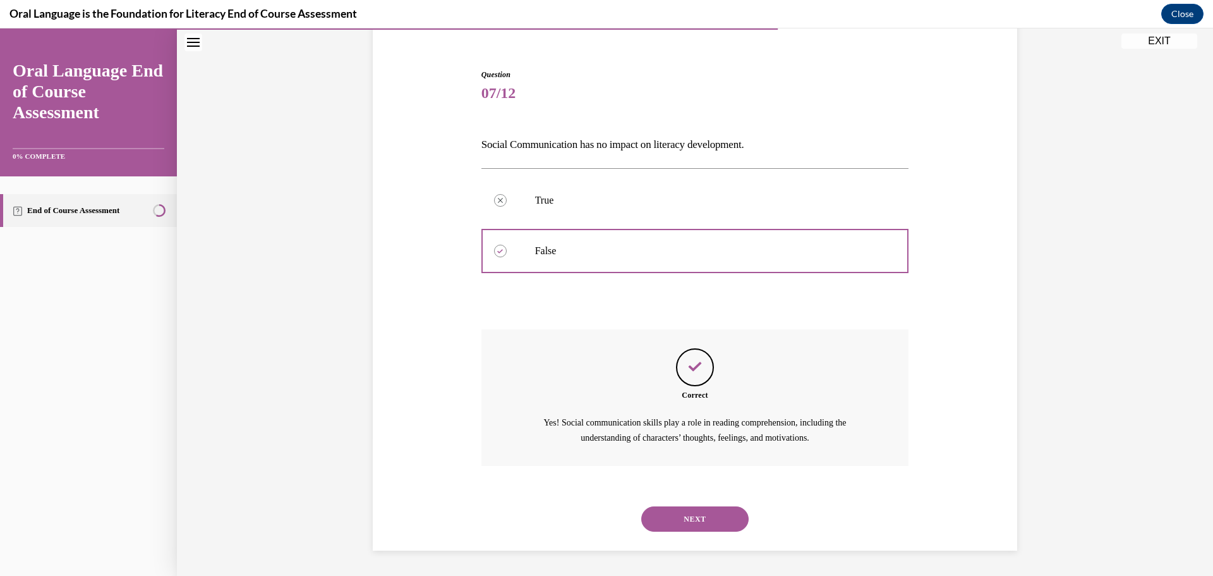
click at [699, 518] on button "NEXT" at bounding box center [694, 518] width 107 height 25
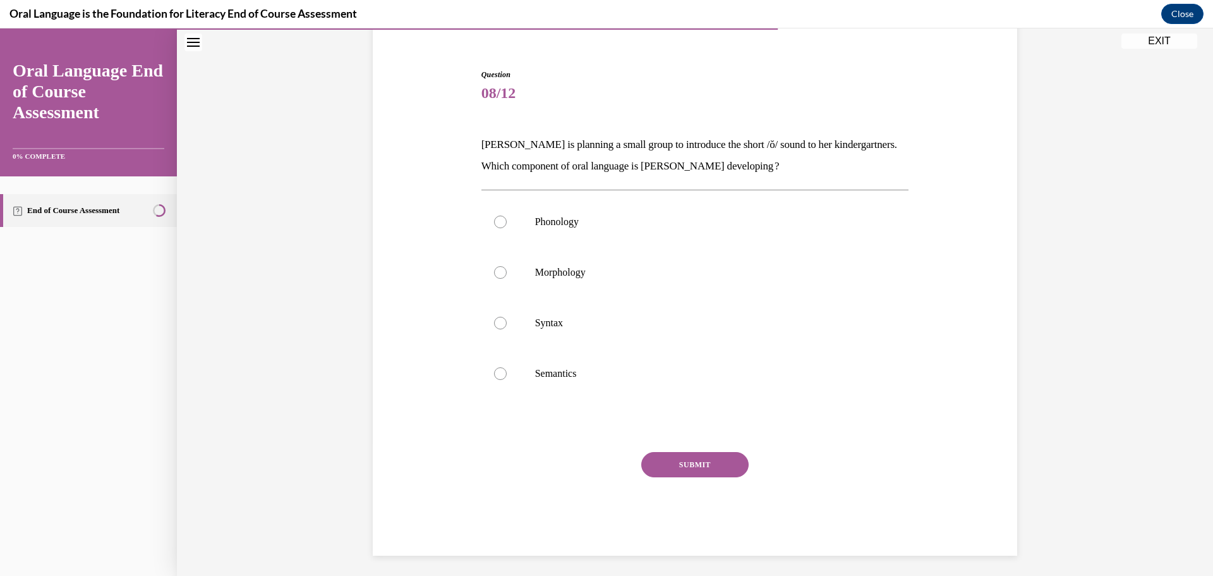
scroll to position [67, 0]
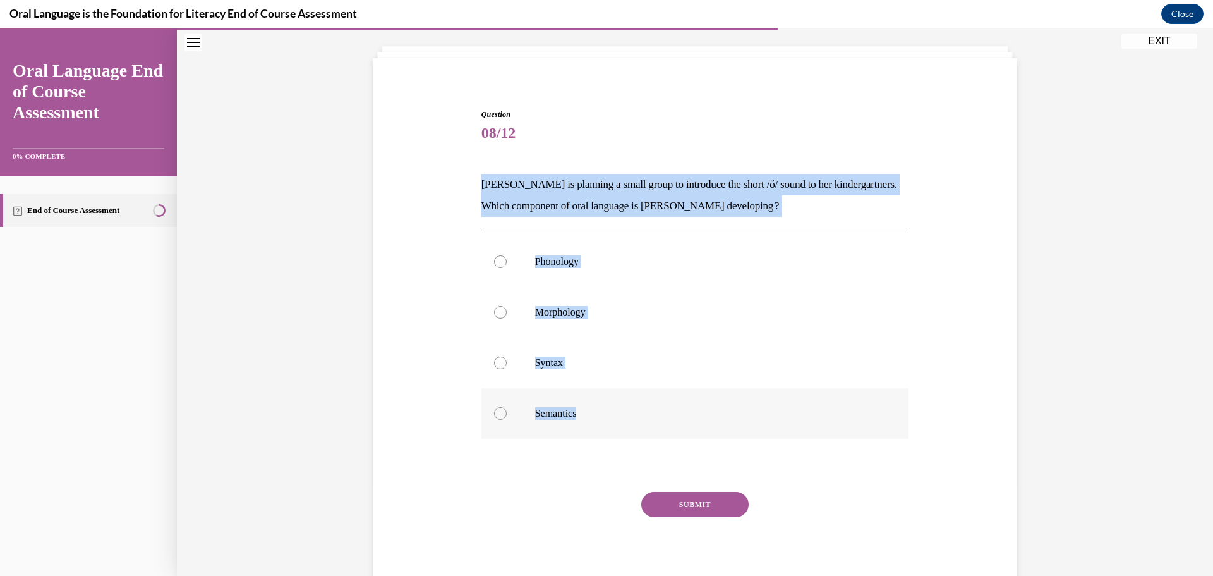
drag, startPoint x: 473, startPoint y: 188, endPoint x: 597, endPoint y: 420, distance: 263.2
click at [597, 420] on div "Question 08/12 Mrs. Coleman is planning a small group to introduce the short /ŏ…" at bounding box center [695, 333] width 651 height 524
copy div "Mrs. Coleman is planning a small group to introduce the short /ŏ/ sound to her …"
click at [492, 248] on label "Phonology" at bounding box center [695, 261] width 428 height 51
click at [494, 255] on input "Phonology" at bounding box center [500, 261] width 13 height 13
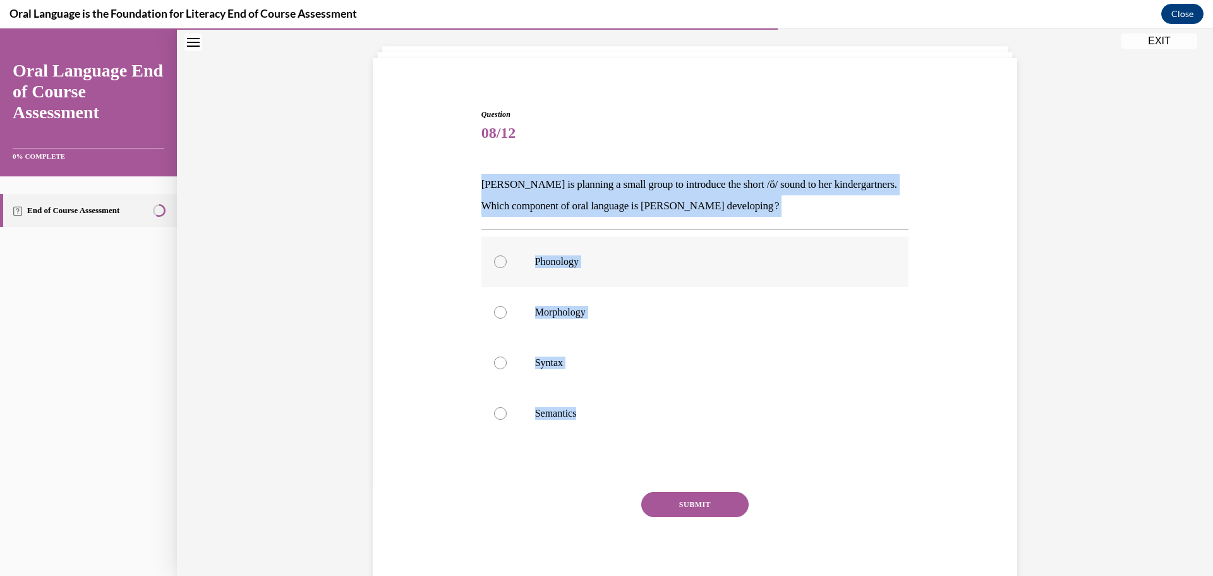
radio input "true"
click at [492, 248] on label "Phonology" at bounding box center [695, 261] width 428 height 51
click at [494, 255] on input "Phonology" at bounding box center [500, 261] width 13 height 13
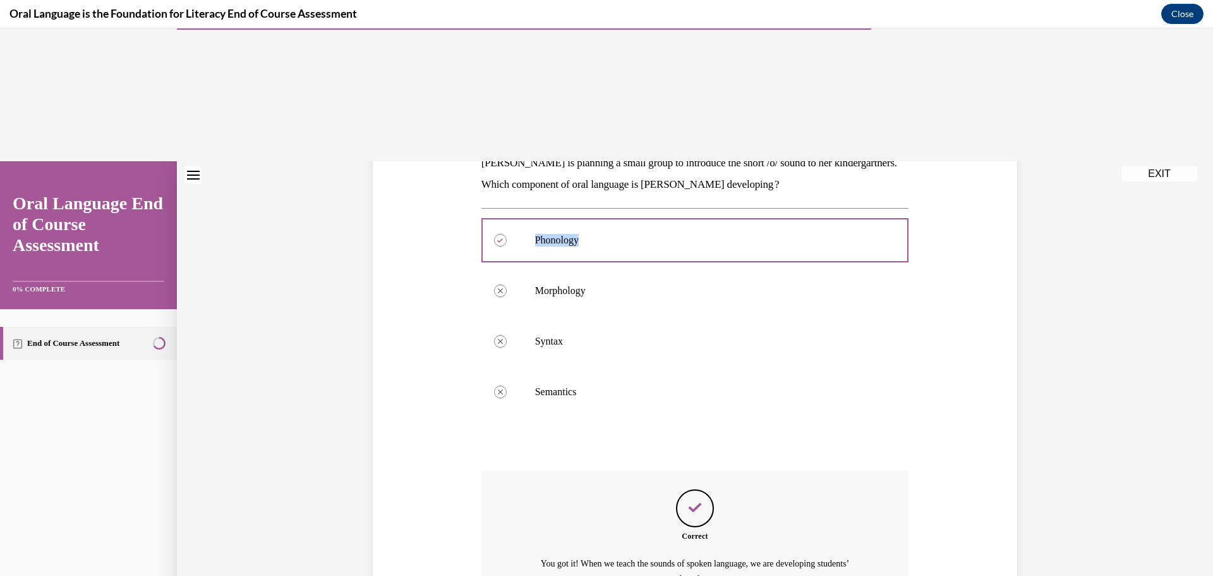
scroll to position [229, 0]
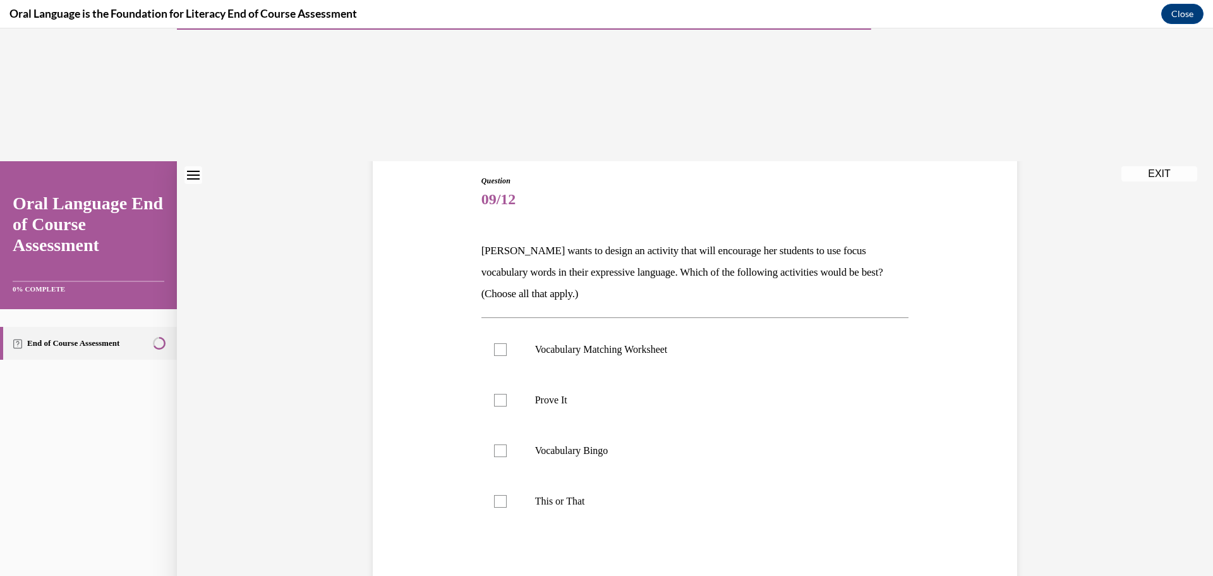
scroll to position [133, 0]
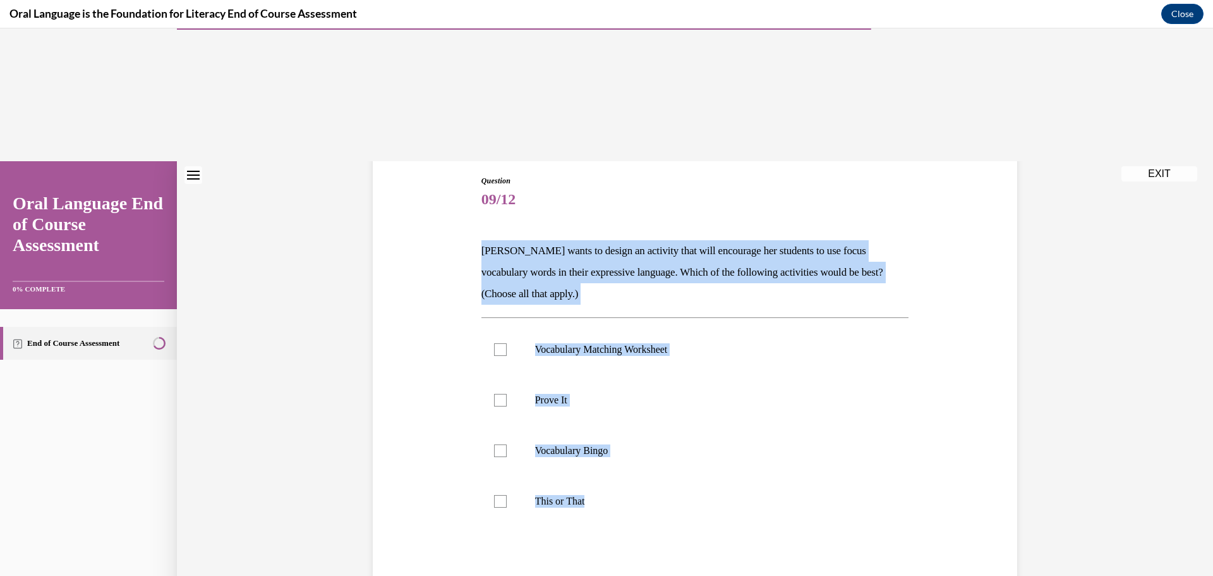
drag, startPoint x: 459, startPoint y: 107, endPoint x: 663, endPoint y: 397, distance: 355.1
click at [663, 397] on div "Question 09/12 Mrs. Butler wants to design an activity that will encourage her …" at bounding box center [695, 410] width 651 height 546
copy div "Mrs. Butler wants to design an activity that will encourage her students to use…"
click at [495, 394] on div at bounding box center [500, 400] width 13 height 13
click at [495, 394] on input "Prove It" at bounding box center [500, 400] width 13 height 13
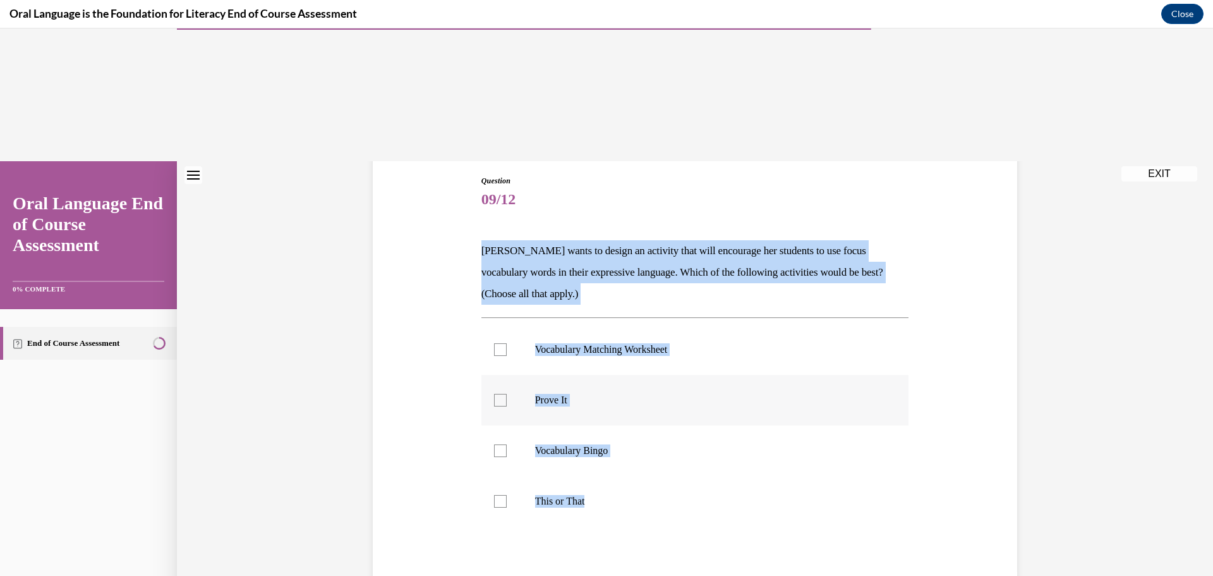
checkbox input "true"
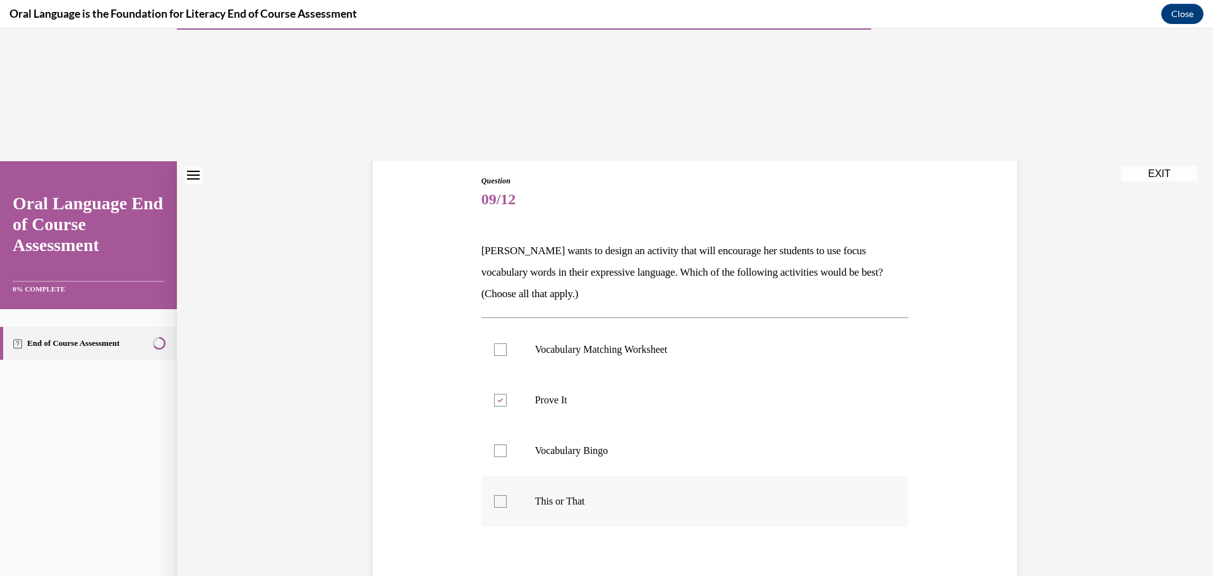
click at [494, 495] on div at bounding box center [500, 501] width 13 height 13
click at [494, 495] on input "This or That" at bounding box center [500, 501] width 13 height 13
checkbox input "true"
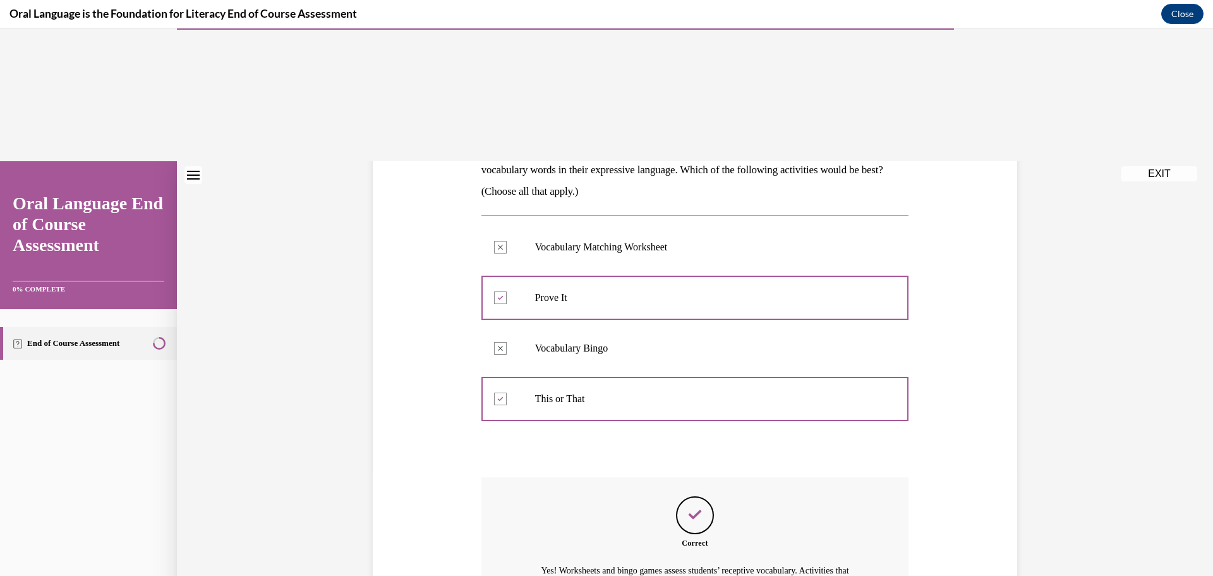
scroll to position [251, 0]
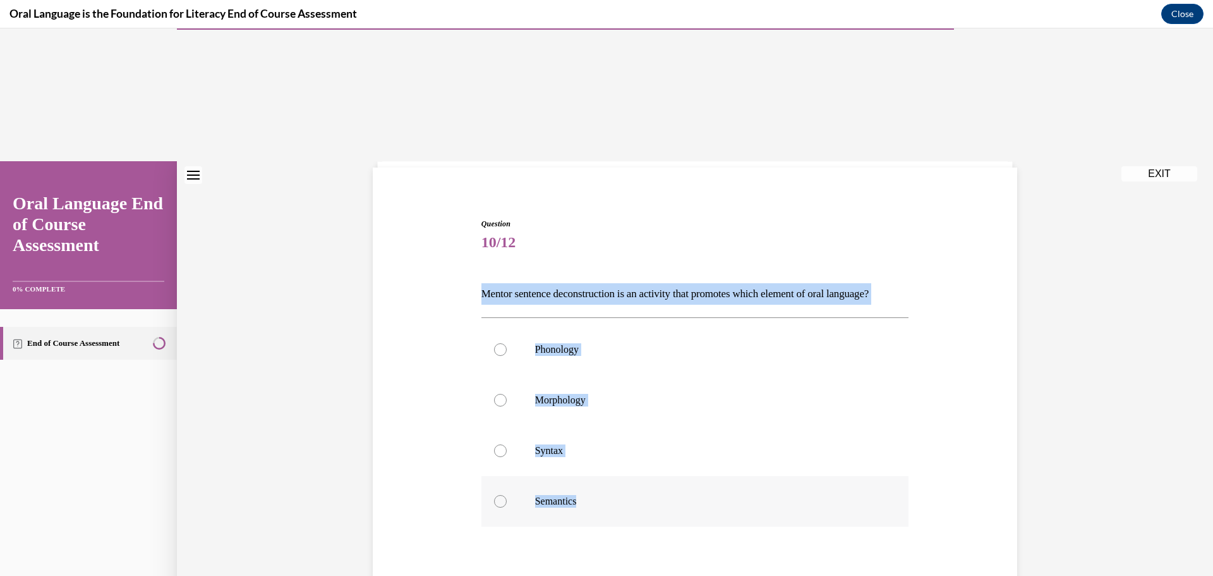
drag, startPoint x: 472, startPoint y: 138, endPoint x: 598, endPoint y: 373, distance: 266.0
click at [598, 373] on div "Question 10/12 Mentor sentence deconstruction is an activity that promotes whic…" at bounding box center [695, 431] width 651 height 503
copy div "Mentor sentence deconstruction is an activity that promotes which element of or…"
click at [496, 444] on div at bounding box center [500, 450] width 13 height 13
click at [496, 444] on input "Syntax" at bounding box center [500, 450] width 13 height 13
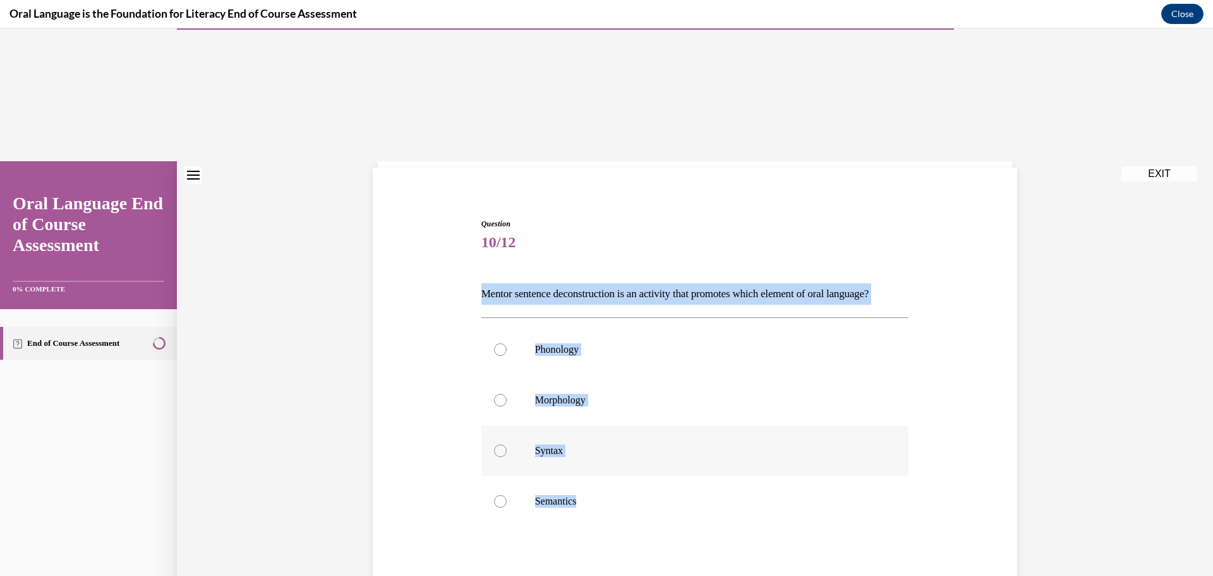
radio input "true"
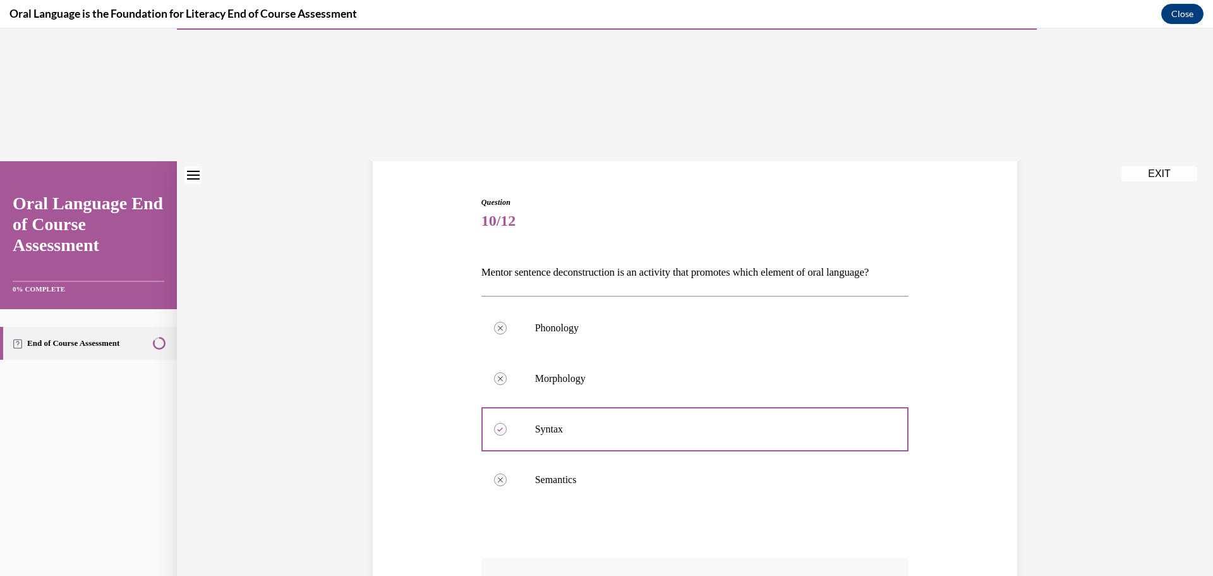
scroll to position [229, 0]
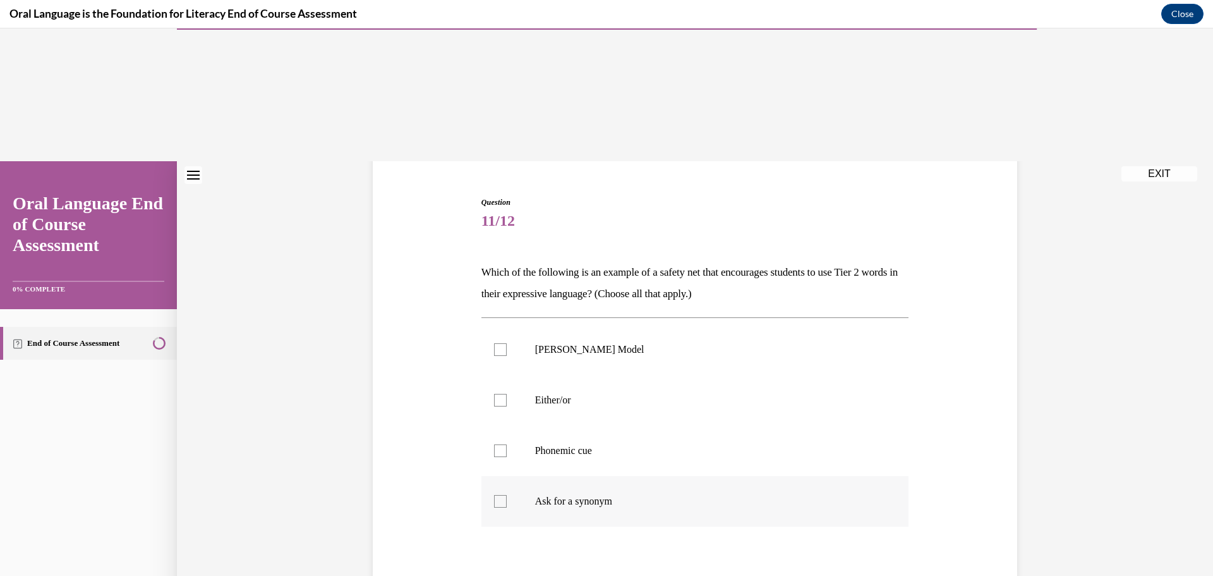
drag, startPoint x: 465, startPoint y: 142, endPoint x: 636, endPoint y: 374, distance: 287.9
click at [637, 374] on div "Question 11/12 Which of the following is an example of a safety net that encour…" at bounding box center [695, 421] width 651 height 524
click at [494, 394] on div at bounding box center [500, 400] width 13 height 13
click at [494, 394] on input "Either/or" at bounding box center [500, 400] width 13 height 13
checkbox input "true"
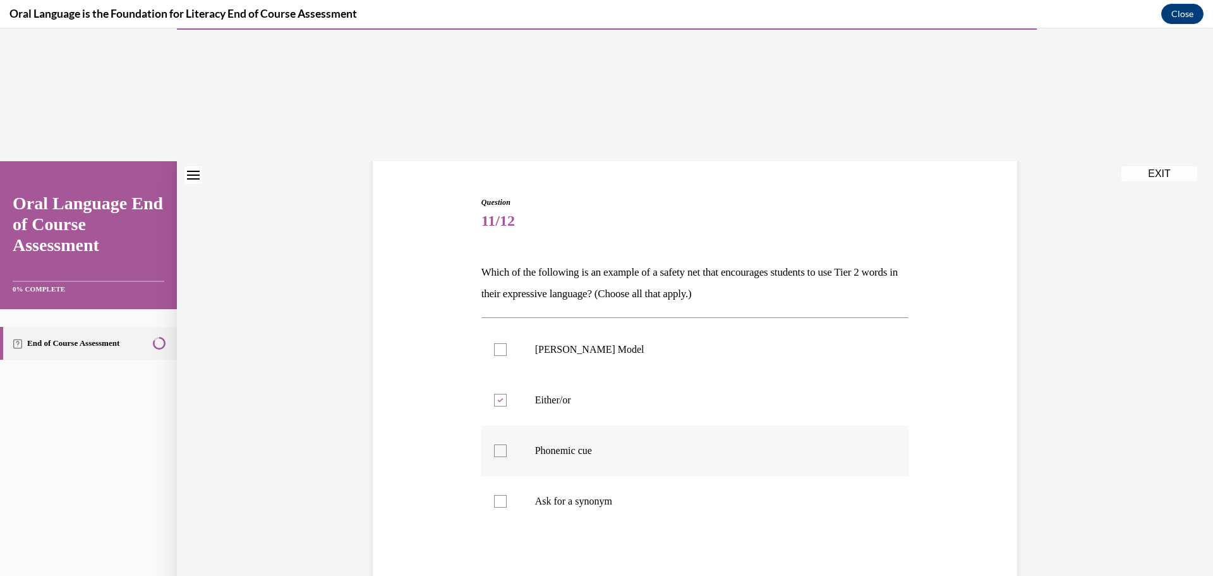
click at [497, 444] on div at bounding box center [500, 450] width 13 height 13
click at [497, 444] on input "Phonemic cue" at bounding box center [500, 450] width 13 height 13
checkbox input "true"
click at [496, 495] on div at bounding box center [500, 501] width 13 height 13
click at [496, 495] on input "Ask for a synonym" at bounding box center [500, 501] width 13 height 13
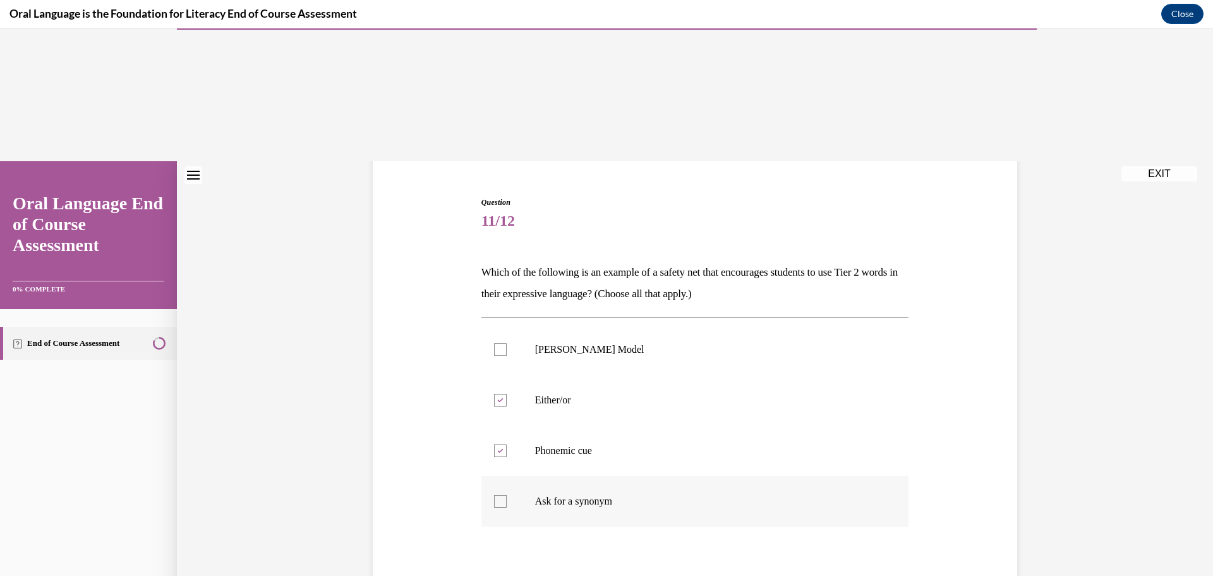
checkbox input "true"
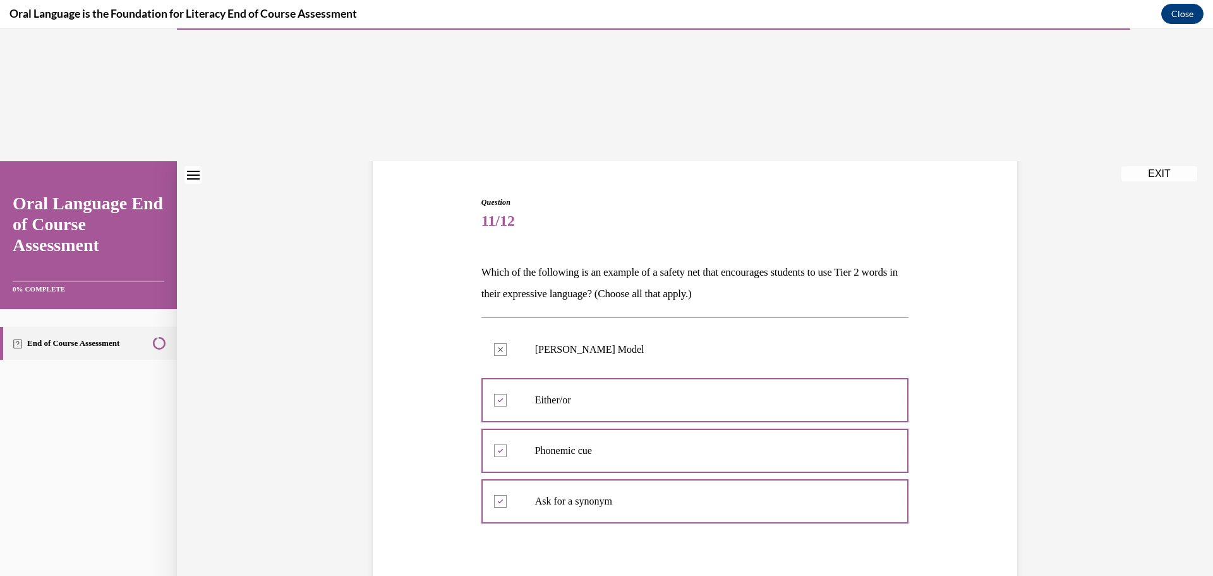
scroll to position [229, 0]
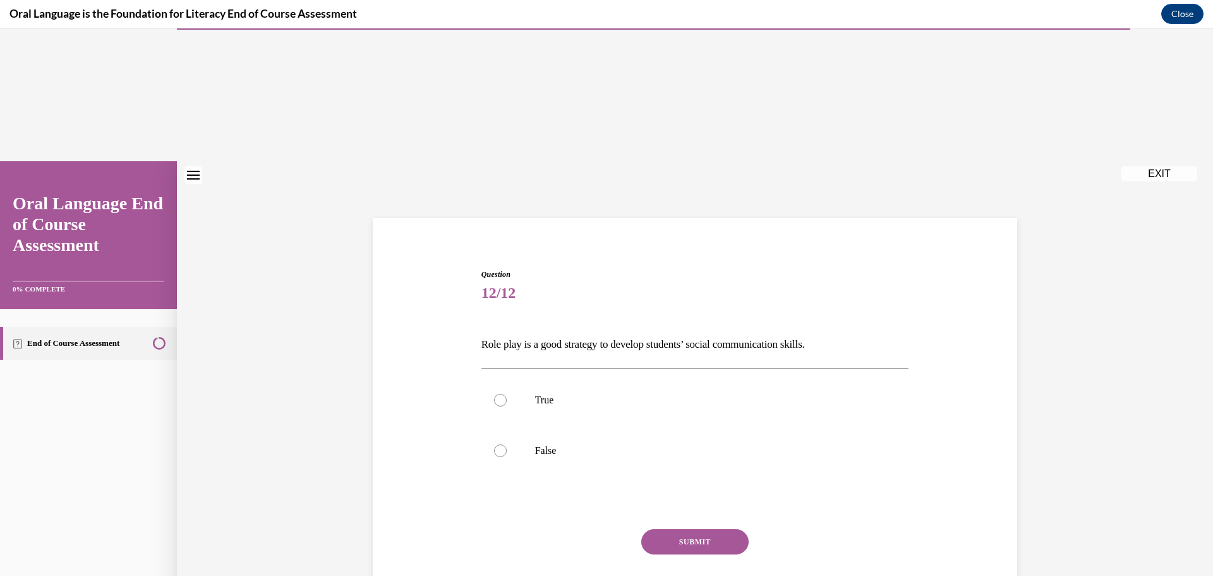
scroll to position [40, 0]
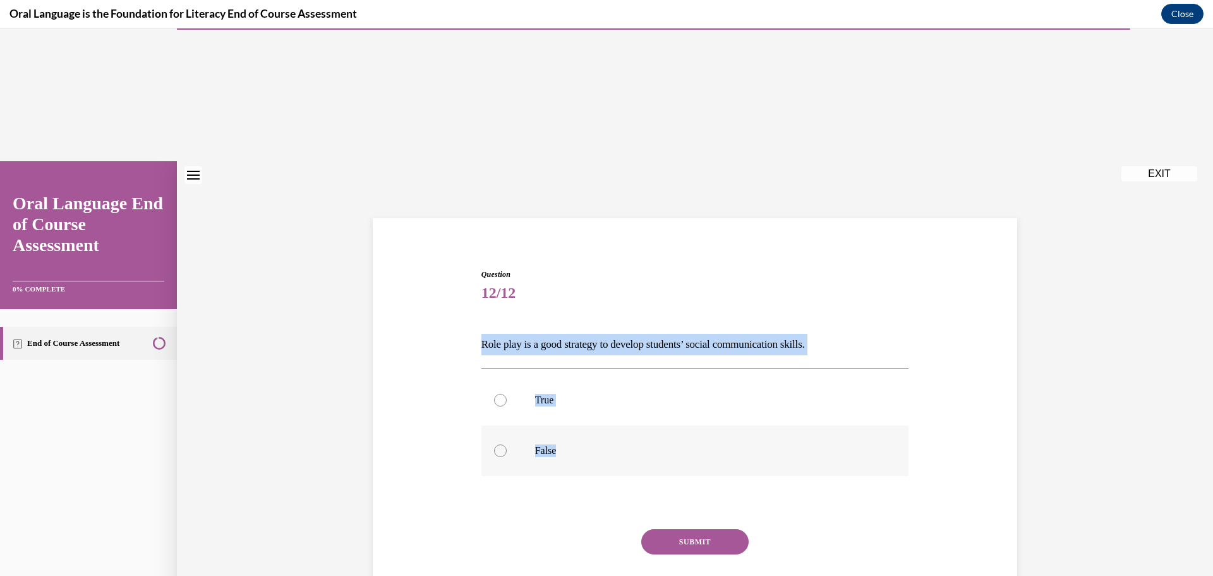
drag, startPoint x: 467, startPoint y: 200, endPoint x: 596, endPoint y: 334, distance: 186.3
click at [596, 334] on div "Question 12/12 Role play is a good strategy to develop students’ social communi…" at bounding box center [695, 432] width 651 height 402
click at [500, 394] on div at bounding box center [500, 400] width 13 height 13
click at [500, 394] on input "True" at bounding box center [500, 400] width 13 height 13
radio input "true"
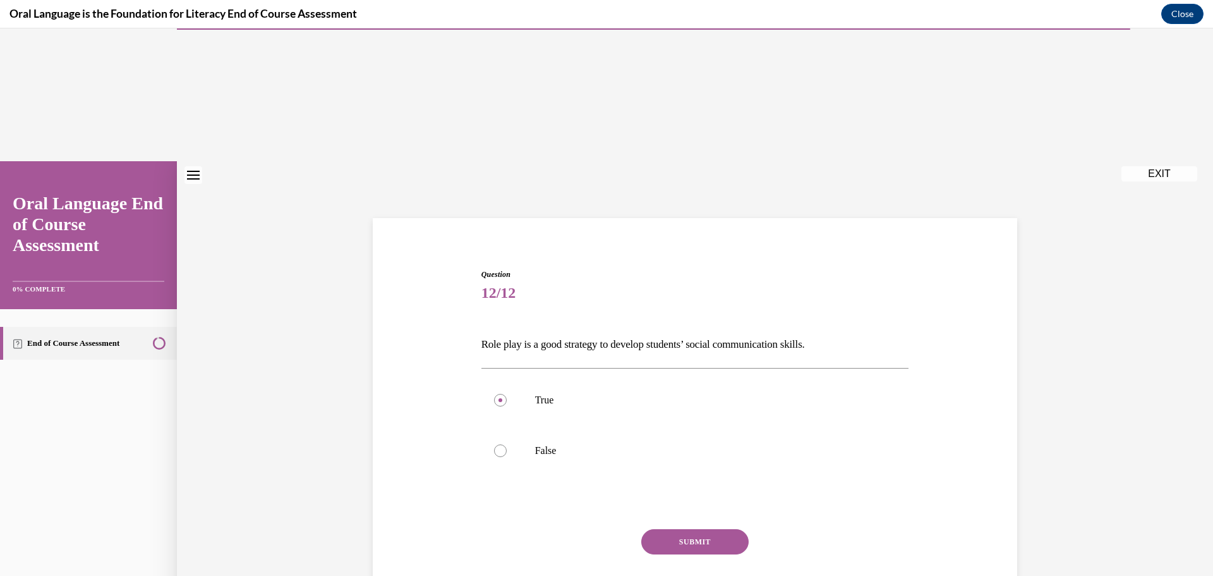
click at [697, 529] on button "SUBMIT" at bounding box center [694, 541] width 107 height 25
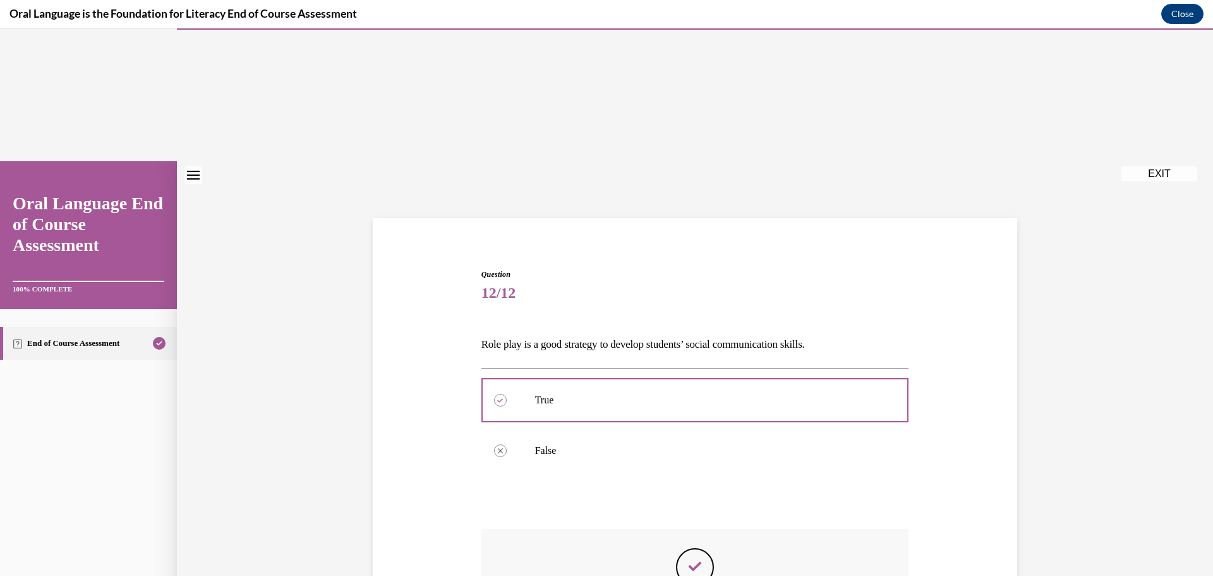
scroll to position [107, 0]
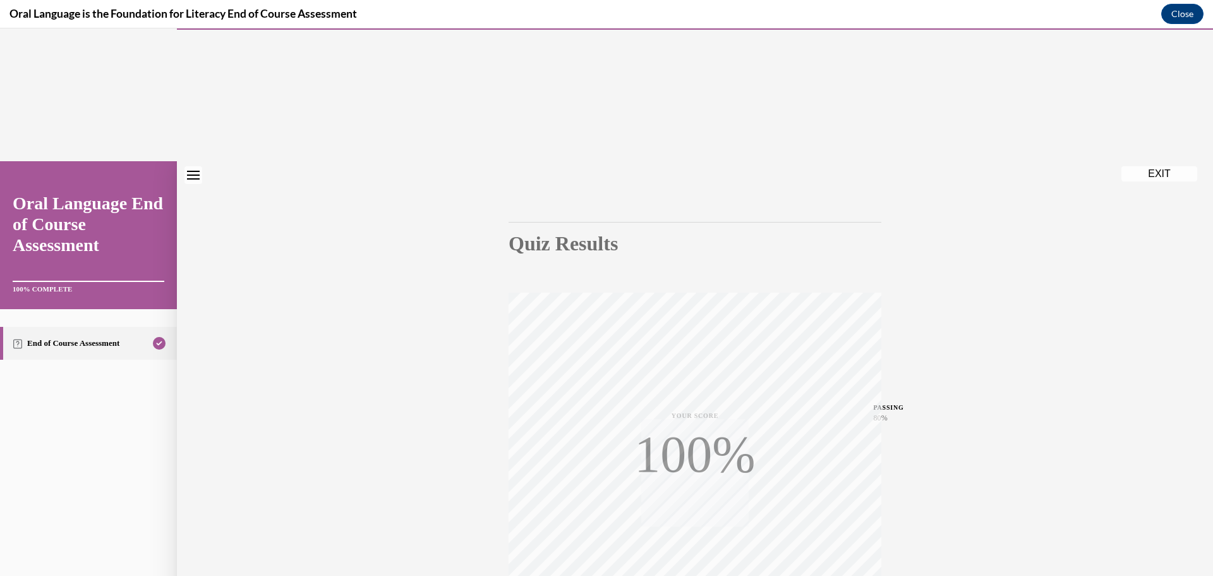
scroll to position [100, 0]
click at [1165, 166] on button "EXIT" at bounding box center [1159, 173] width 76 height 15
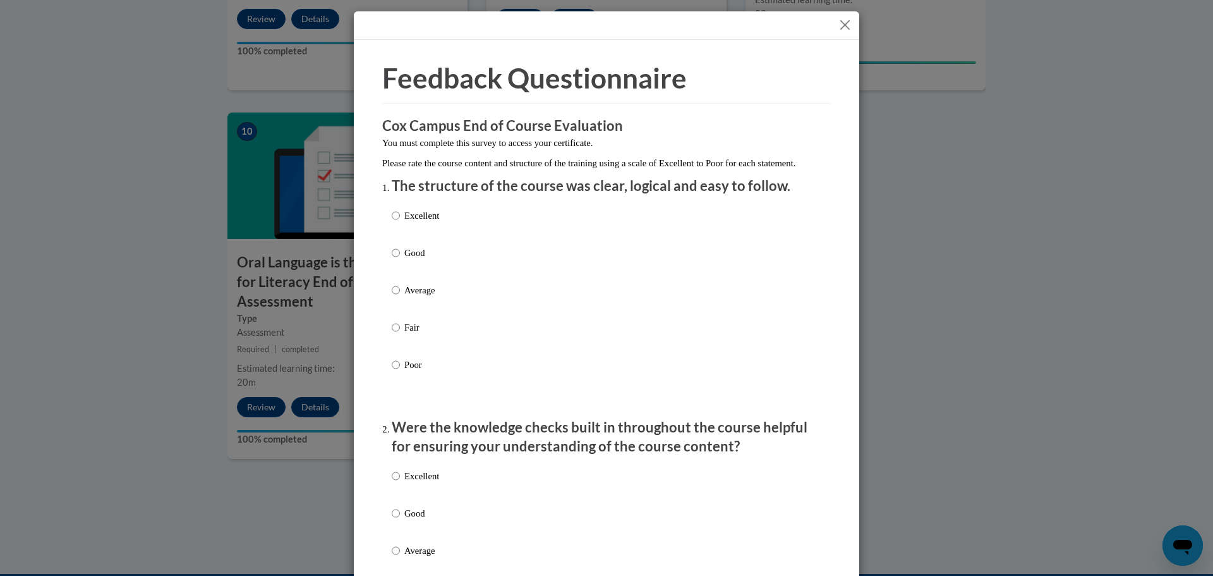
click at [407, 222] on p "Excellent" at bounding box center [421, 215] width 35 height 14
click at [400, 222] on input "Excellent" at bounding box center [396, 215] width 8 height 14
radio input "true"
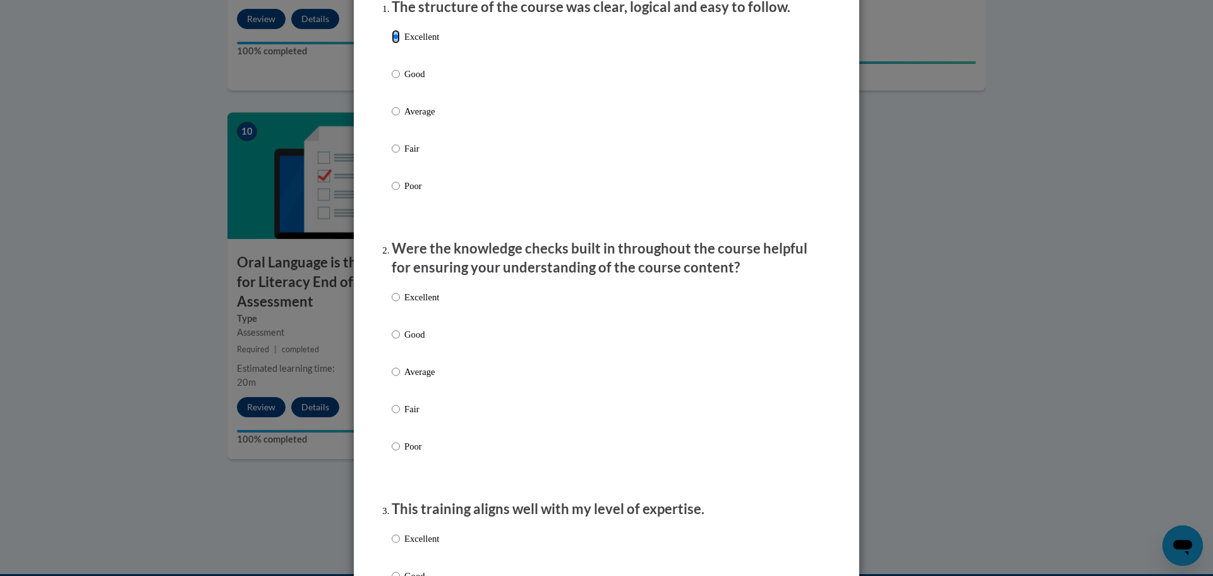
scroll to position [190, 0]
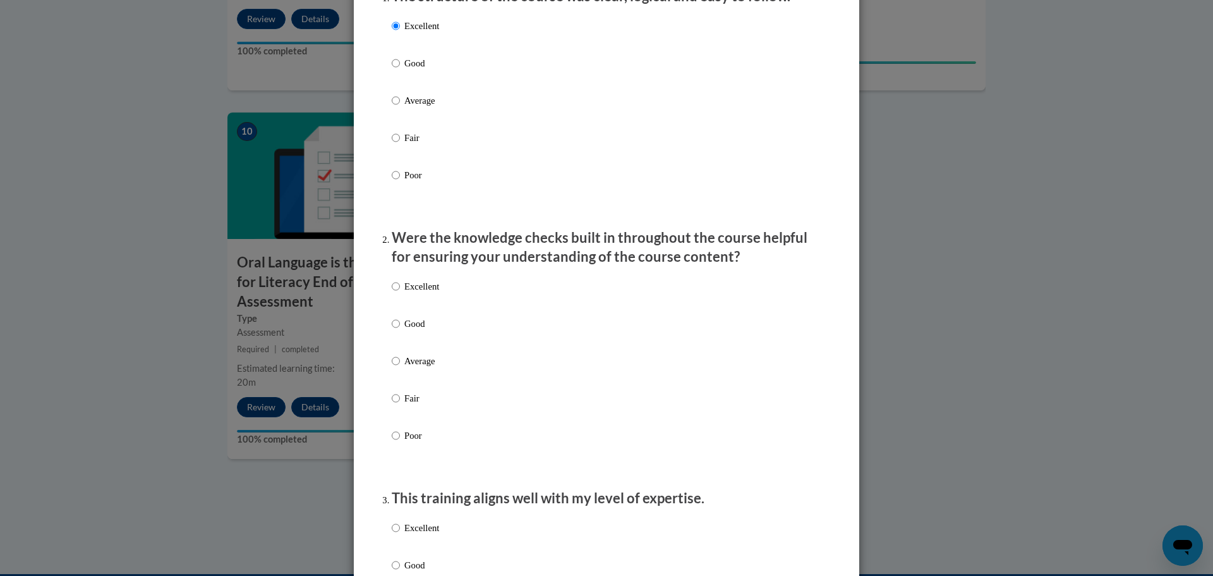
click at [424, 293] on p "Excellent" at bounding box center [421, 286] width 35 height 14
click at [400, 293] on input "Excellent" at bounding box center [396, 286] width 8 height 14
radio input "true"
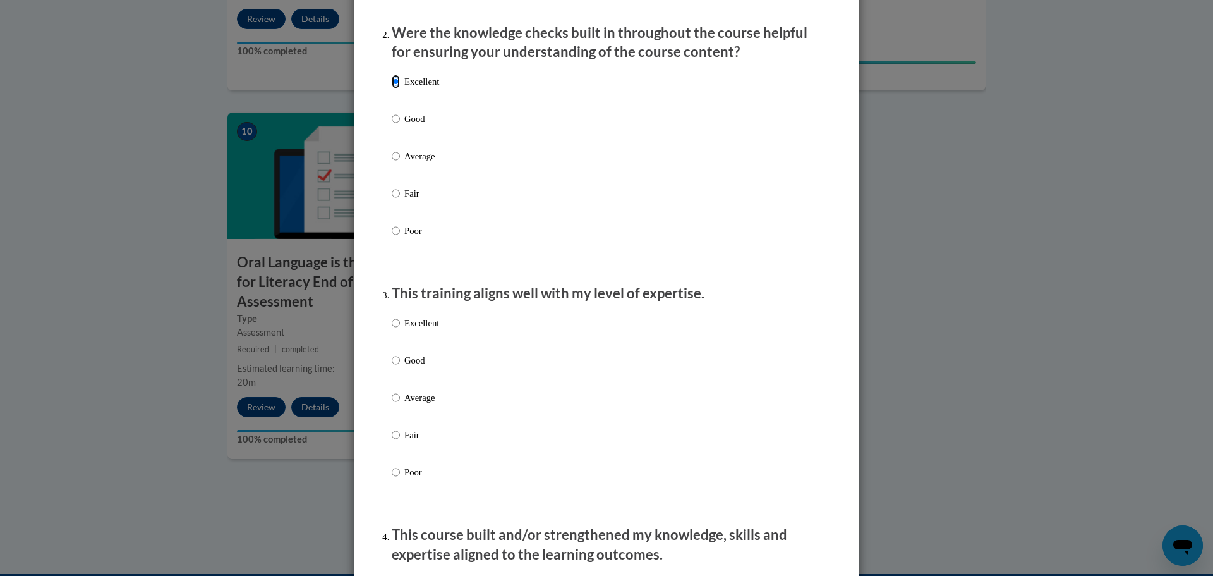
scroll to position [442, 0]
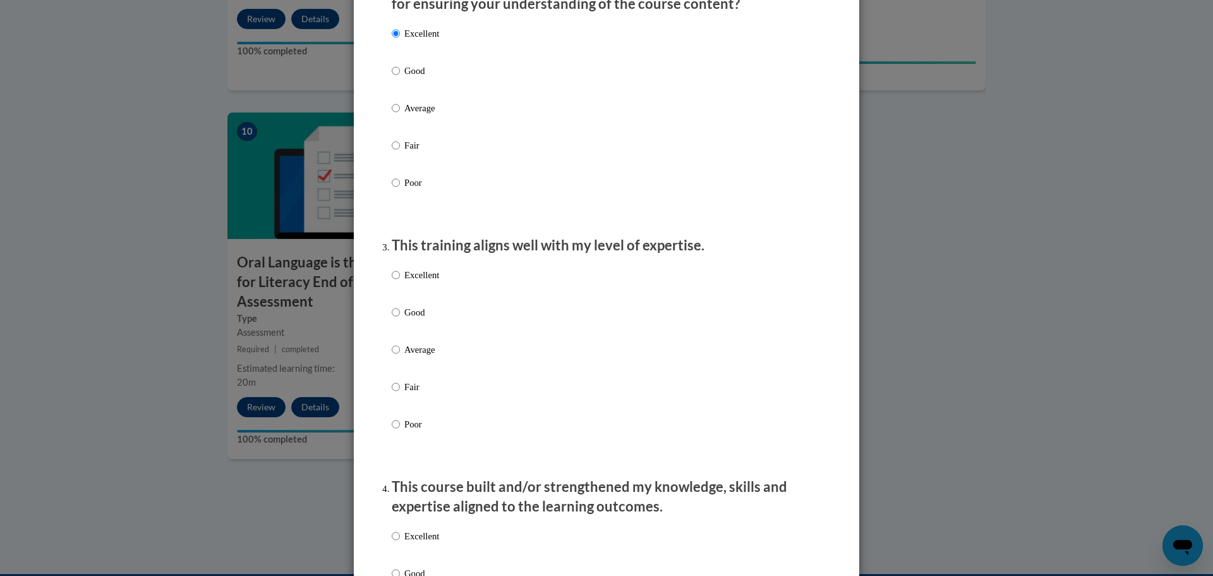
click at [416, 282] on p "Excellent" at bounding box center [421, 275] width 35 height 14
click at [400, 282] on input "Excellent" at bounding box center [396, 275] width 8 height 14
radio input "true"
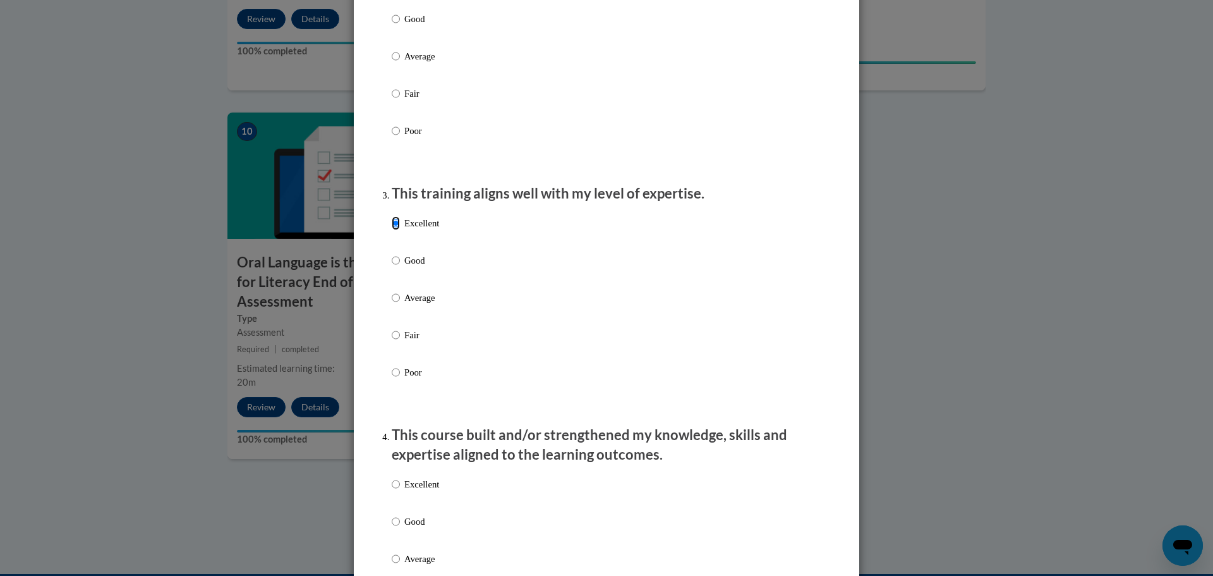
scroll to position [632, 0]
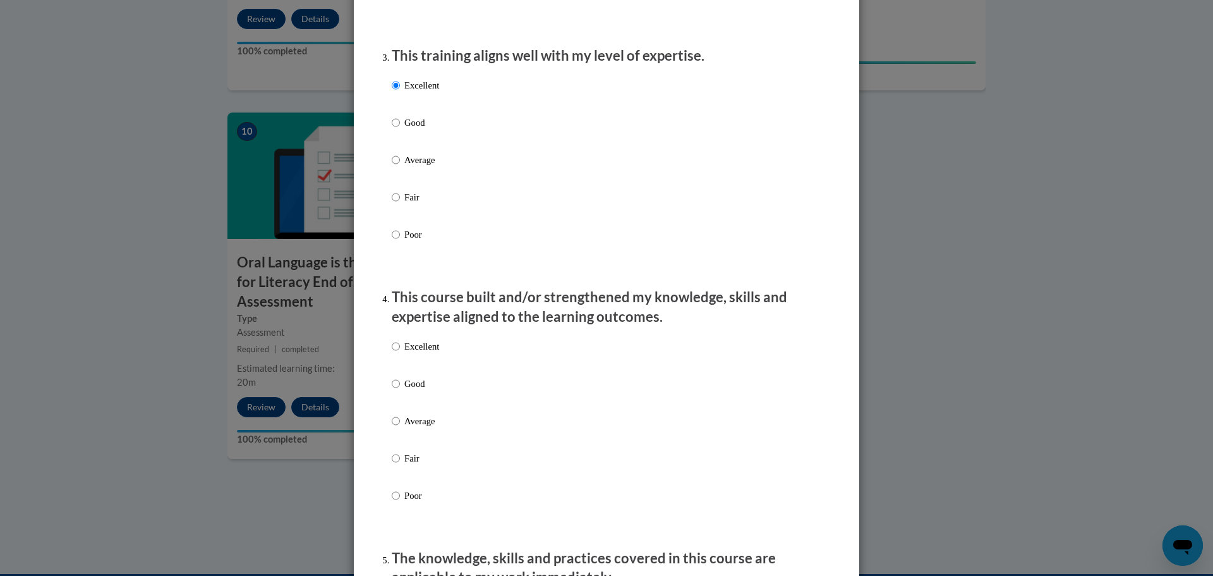
click at [399, 366] on label "Excellent" at bounding box center [415, 356] width 47 height 34
click at [399, 353] on input "Excellent" at bounding box center [396, 346] width 8 height 14
radio input "true"
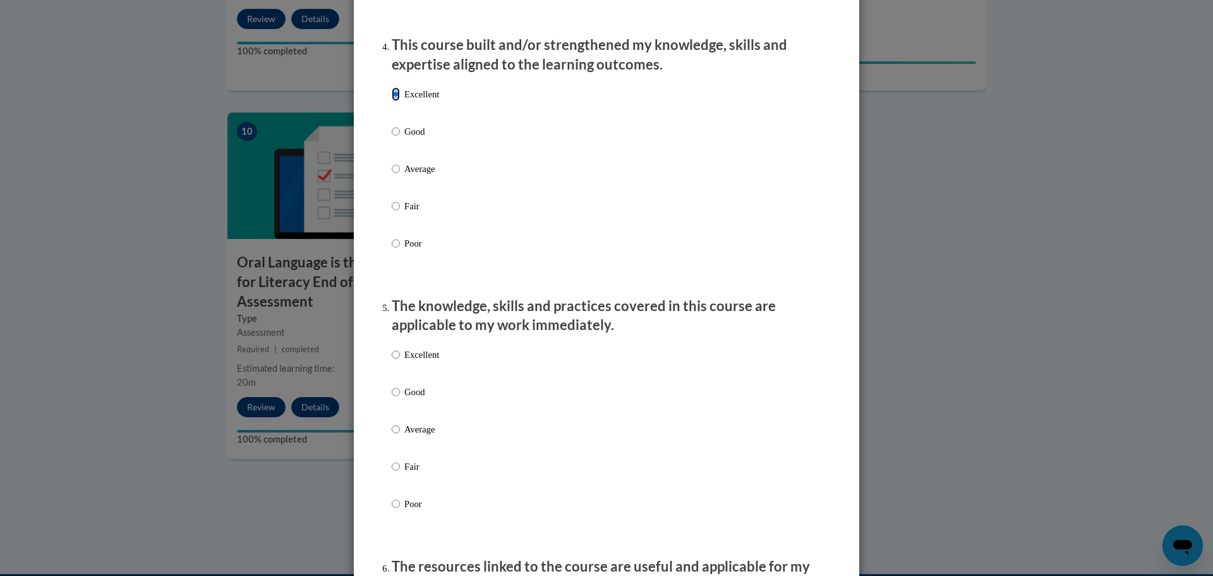
scroll to position [885, 0]
click at [417, 361] on p "Excellent" at bounding box center [421, 354] width 35 height 14
click at [400, 361] on input "Excellent" at bounding box center [396, 354] width 8 height 14
radio input "true"
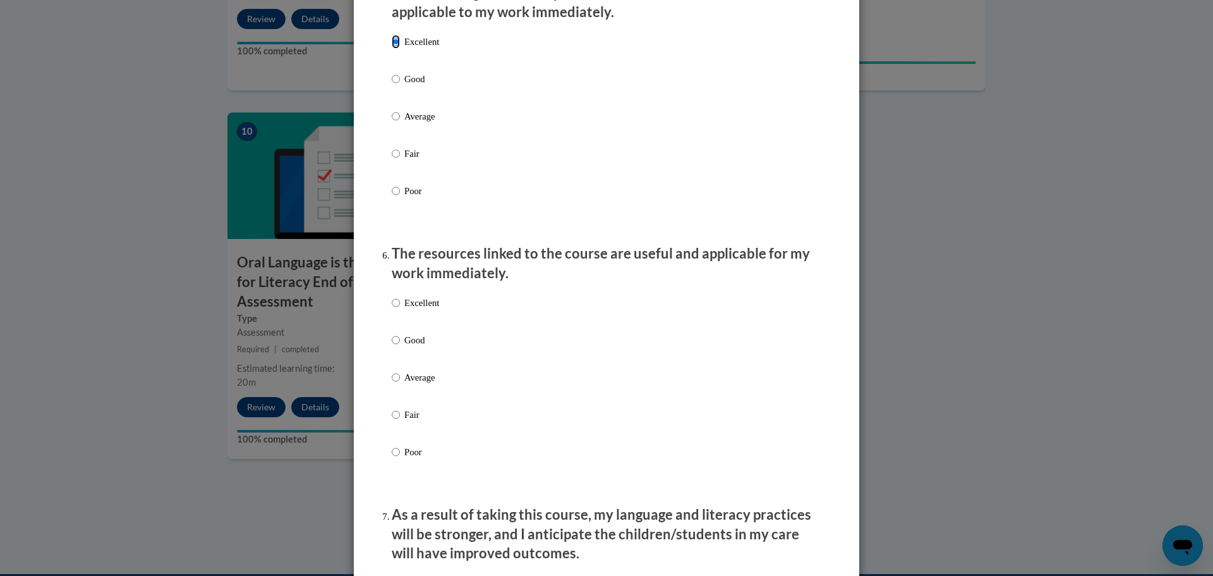
scroll to position [1200, 0]
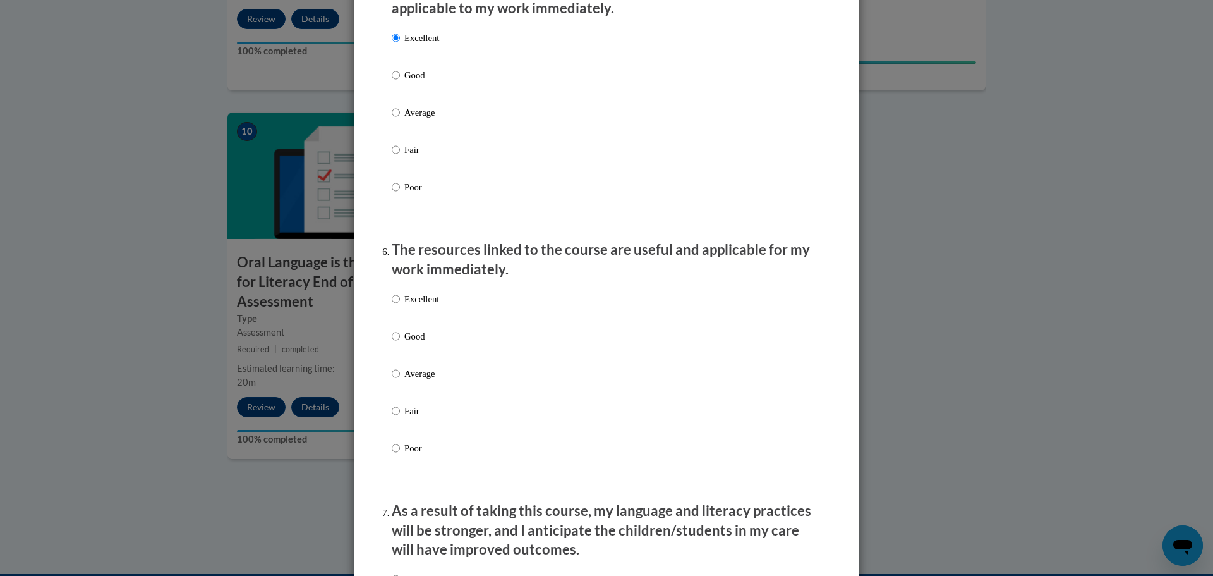
click at [410, 306] on p "Excellent" at bounding box center [421, 299] width 35 height 14
click at [400, 306] on input "Excellent" at bounding box center [396, 299] width 8 height 14
radio input "true"
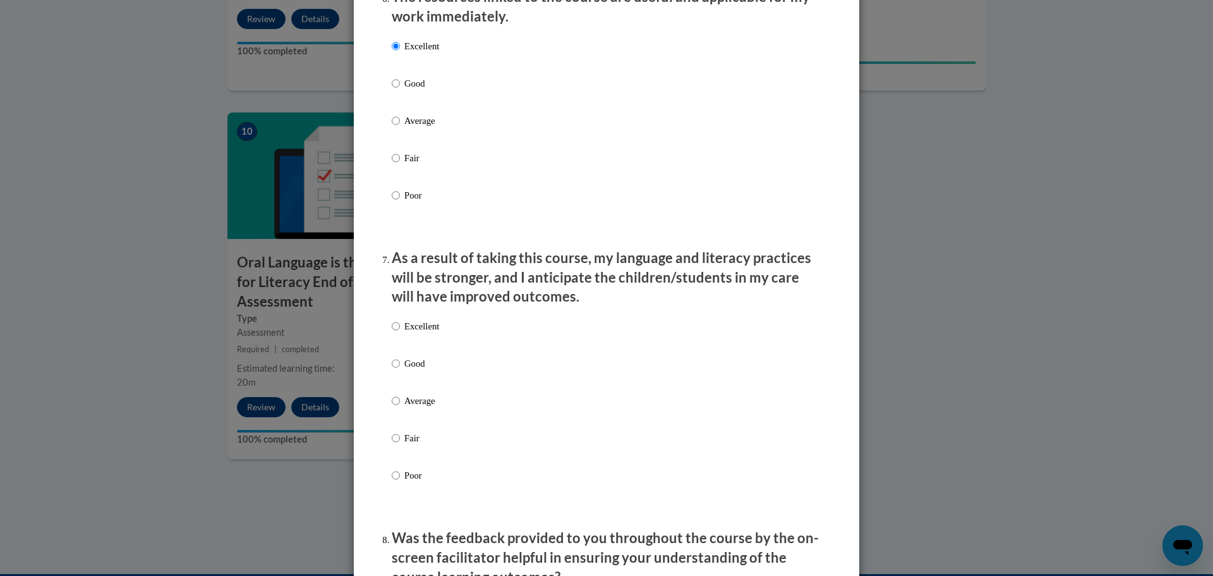
click at [404, 333] on p "Excellent" at bounding box center [421, 326] width 35 height 14
click at [400, 333] on input "Excellent" at bounding box center [396, 326] width 8 height 14
radio input "true"
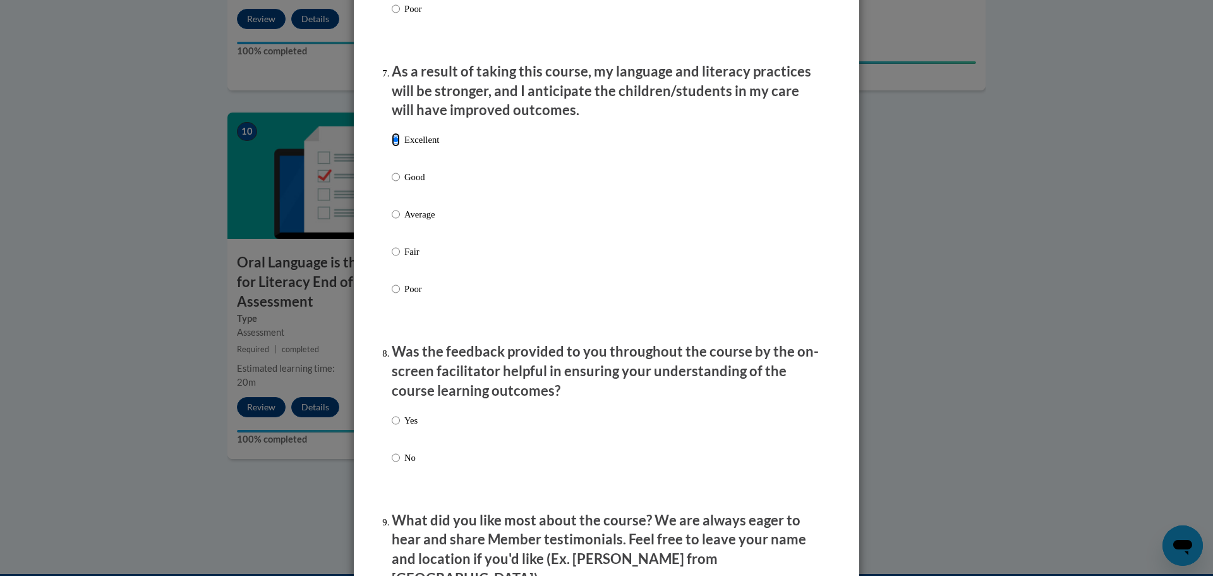
scroll to position [1769, 0]
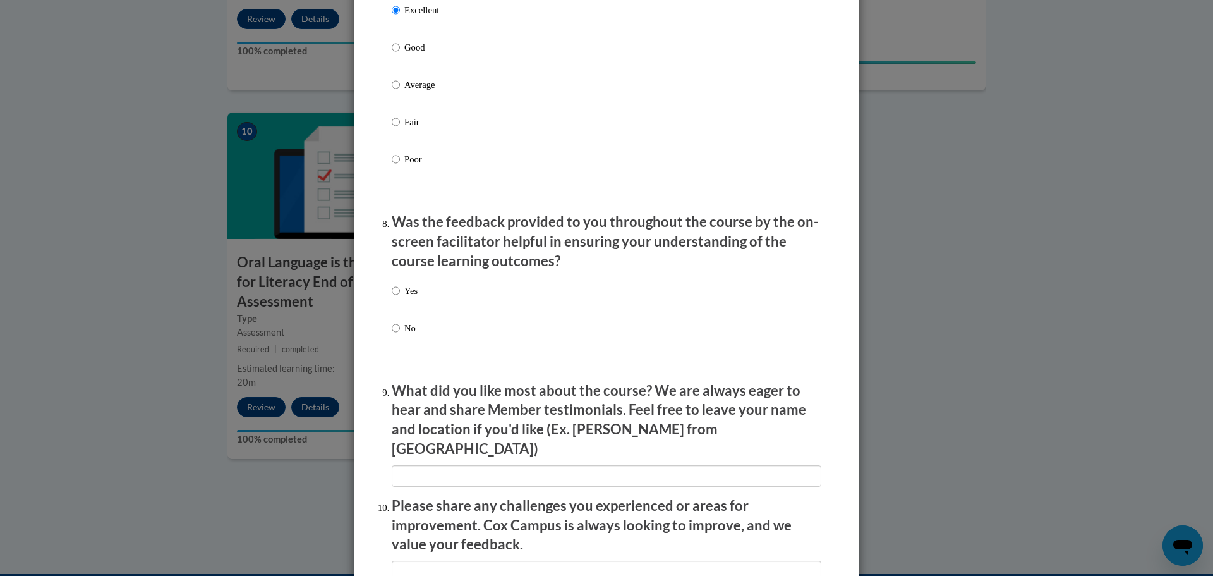
click at [405, 298] on p "Yes" at bounding box center [410, 291] width 13 height 14
click at [400, 298] on input "Yes" at bounding box center [396, 291] width 8 height 14
radio input "true"
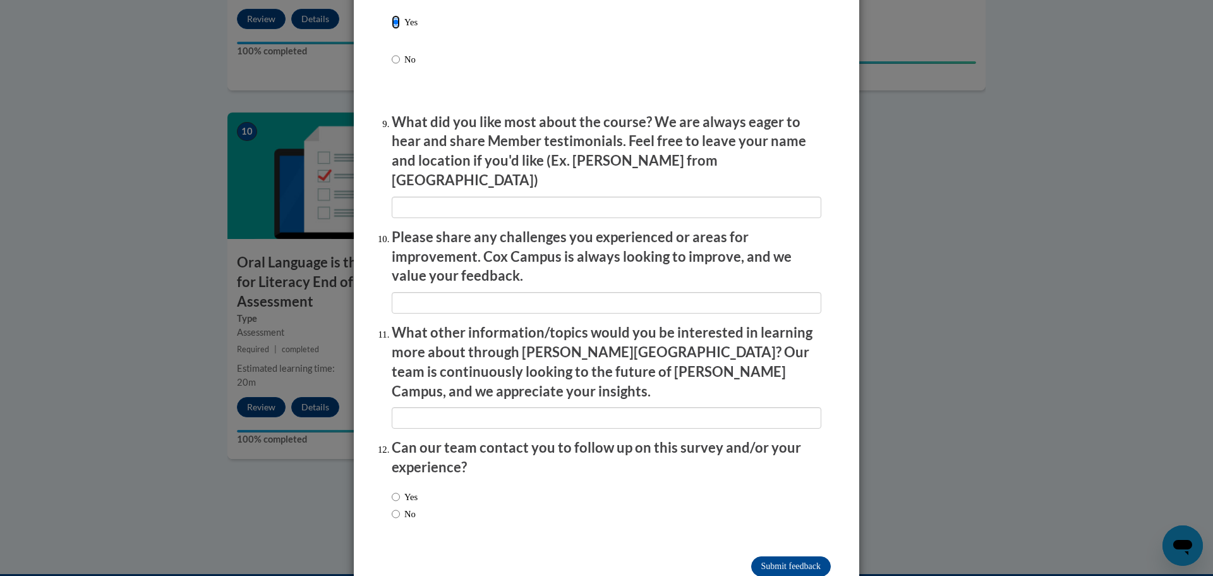
scroll to position [2050, 0]
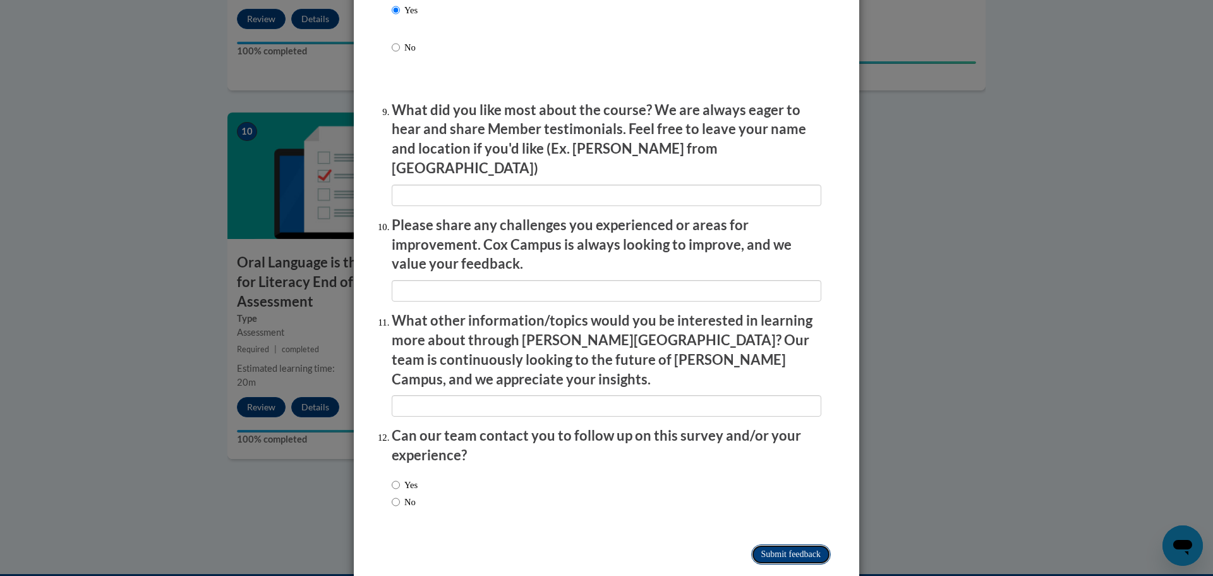
click at [754, 544] on input "Submit feedback" at bounding box center [791, 554] width 80 height 20
